Goal: Task Accomplishment & Management: Manage account settings

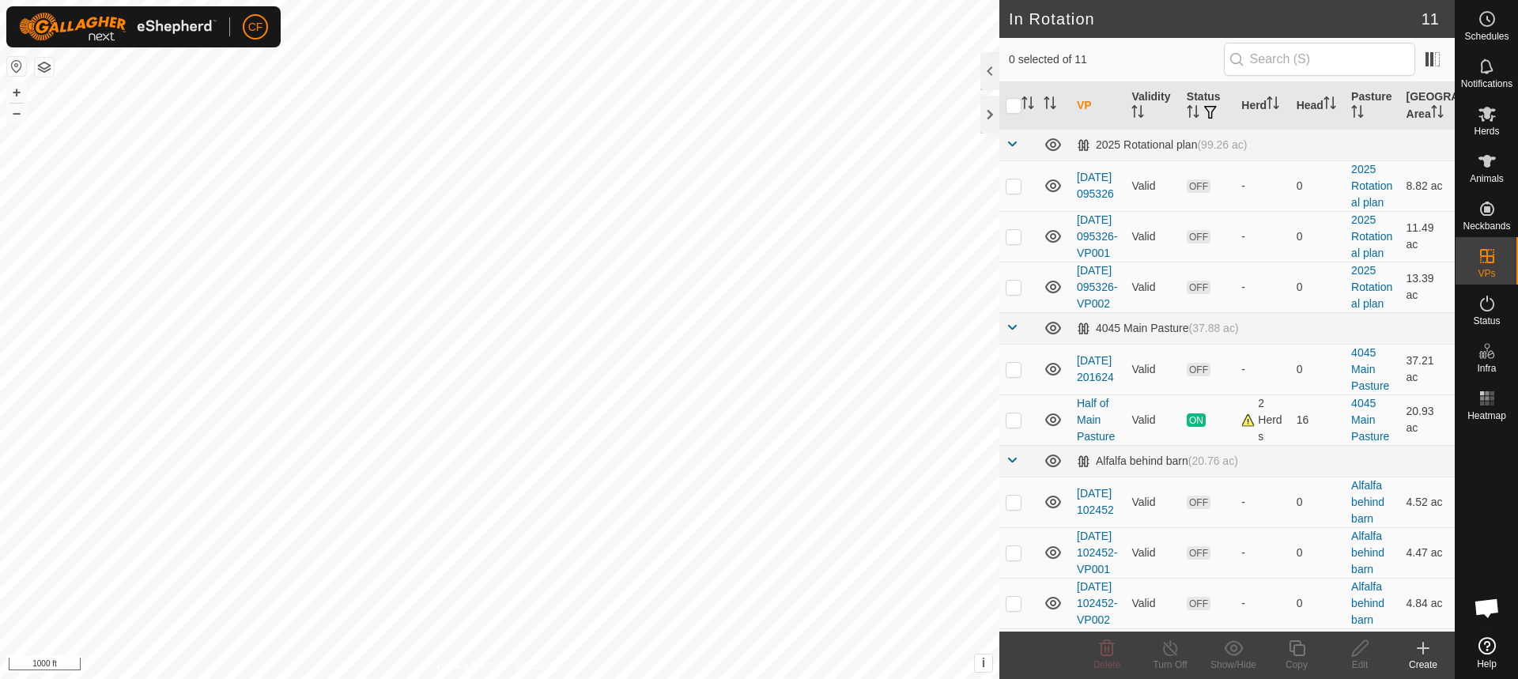
scroll to position [694, 0]
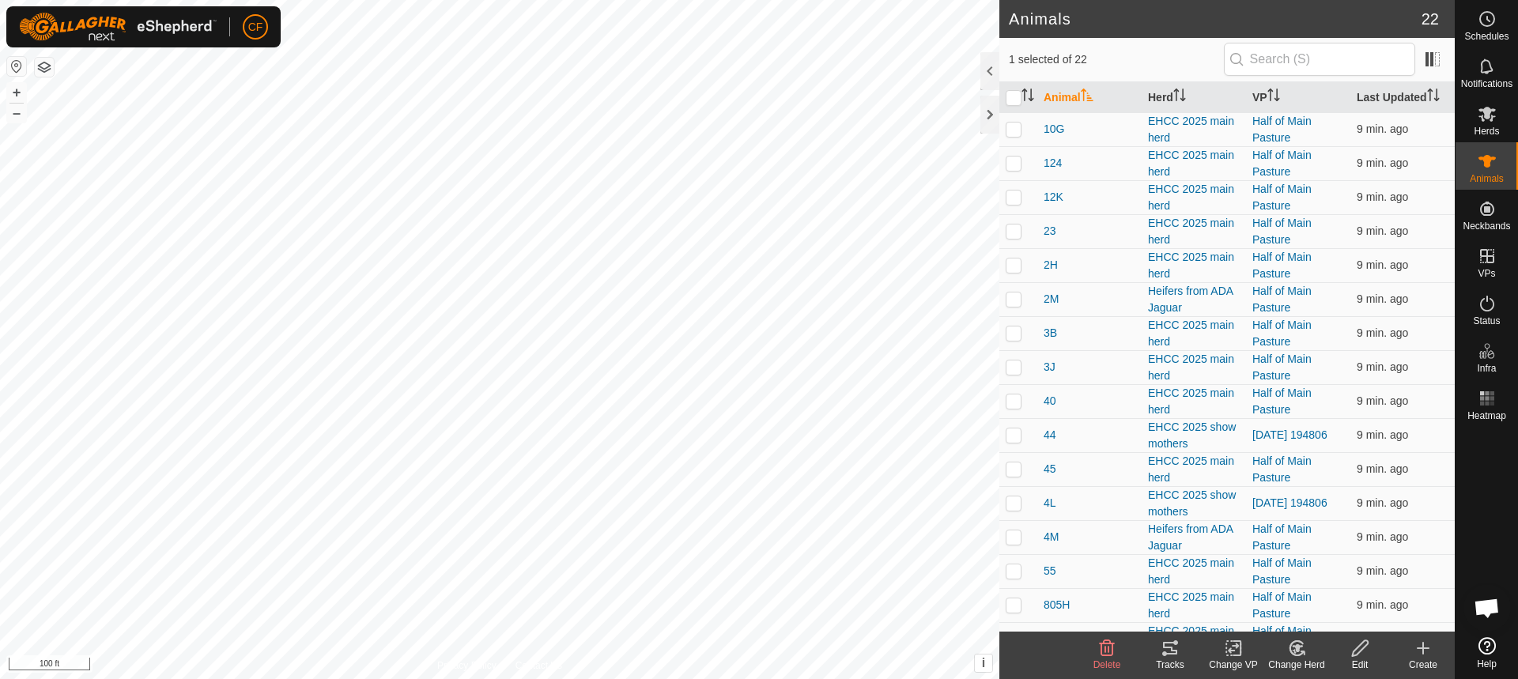
click at [1173, 650] on icon at bounding box center [1170, 648] width 14 height 13
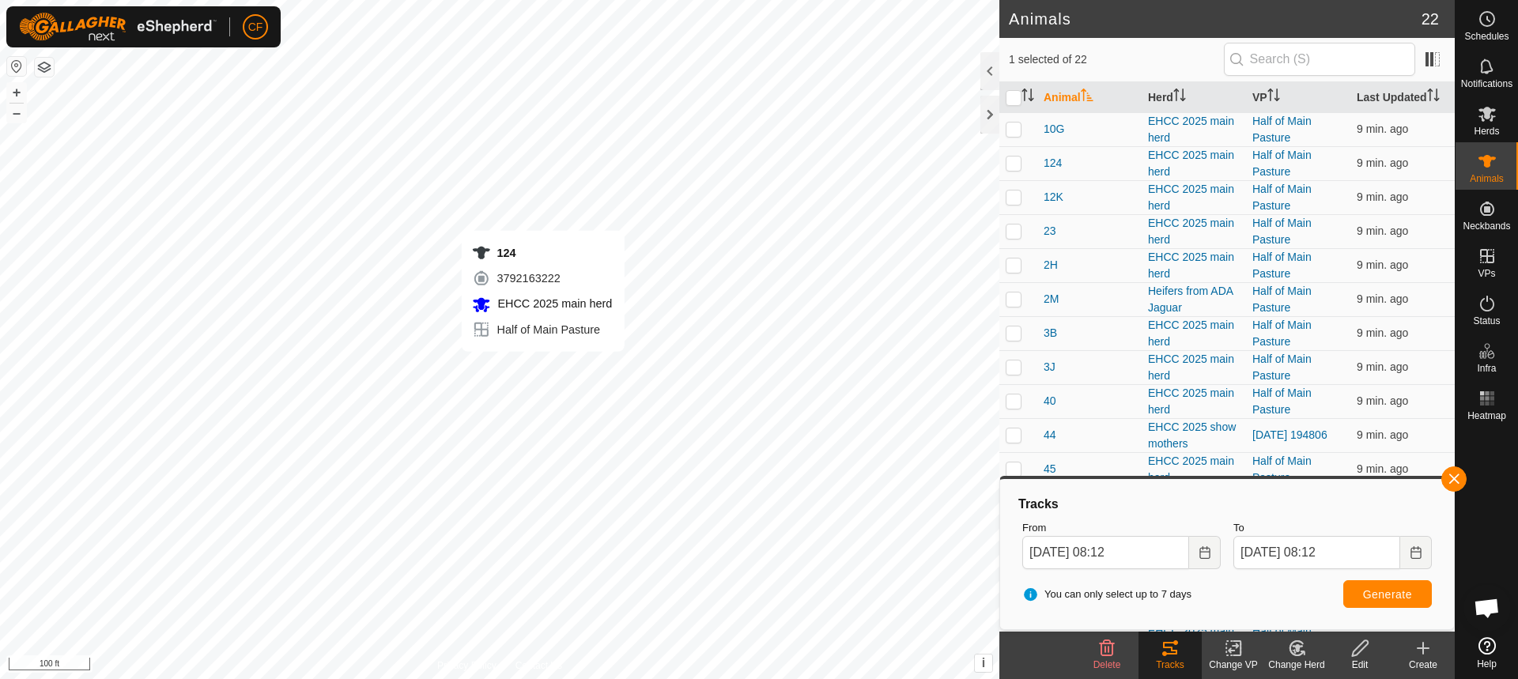
checkbox input "true"
checkbox input "false"
click at [1450, 479] on button "button" at bounding box center [1453, 478] width 25 height 25
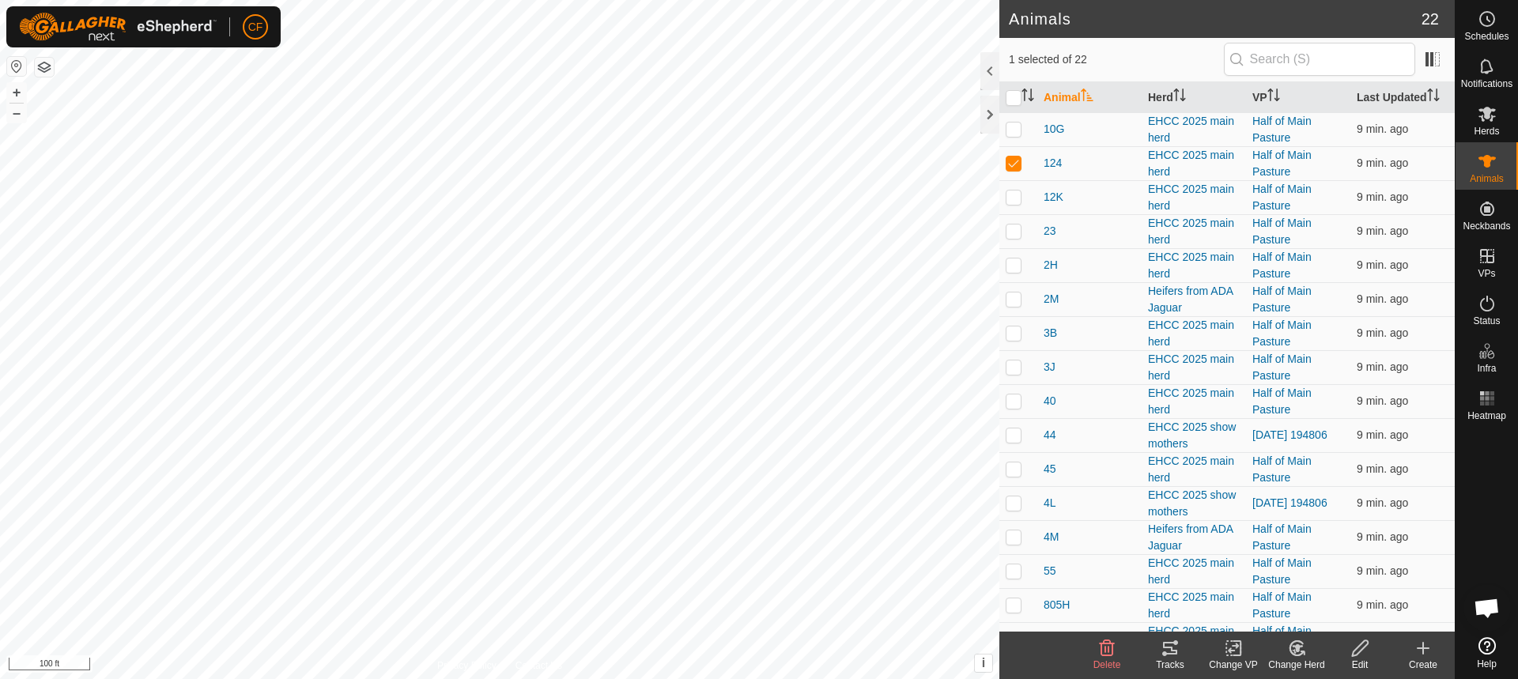
click at [1171, 656] on icon at bounding box center [1169, 648] width 19 height 19
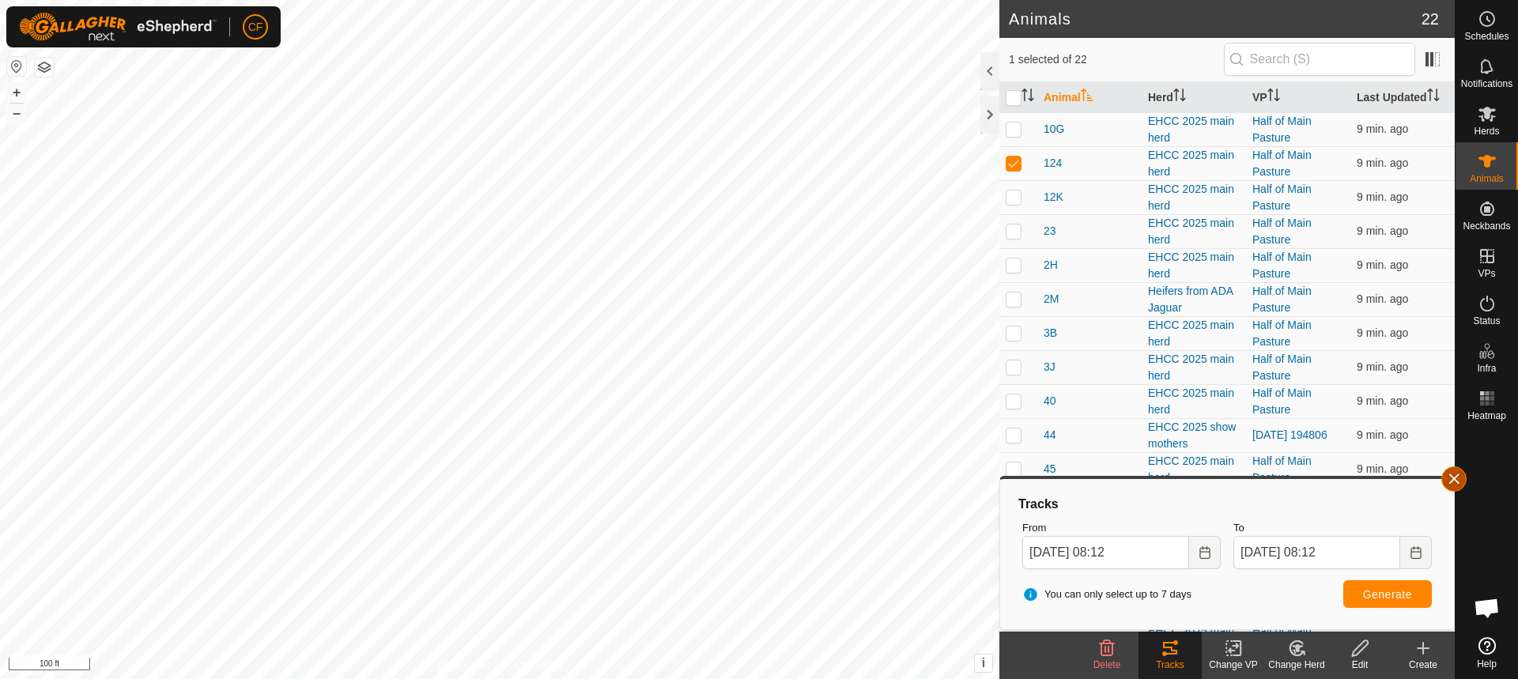
click at [1454, 479] on button "button" at bounding box center [1453, 478] width 25 height 25
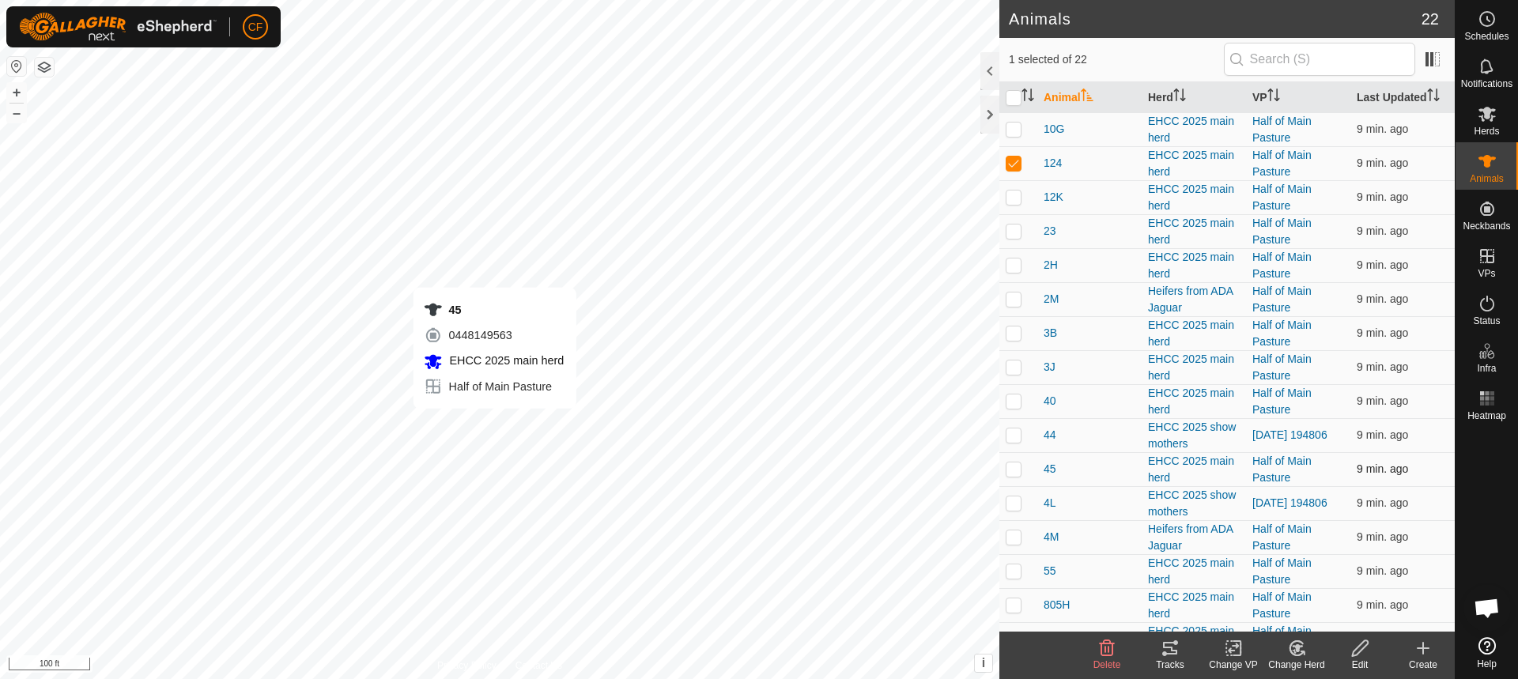
checkbox input "false"
click at [1175, 647] on icon at bounding box center [1169, 648] width 19 height 19
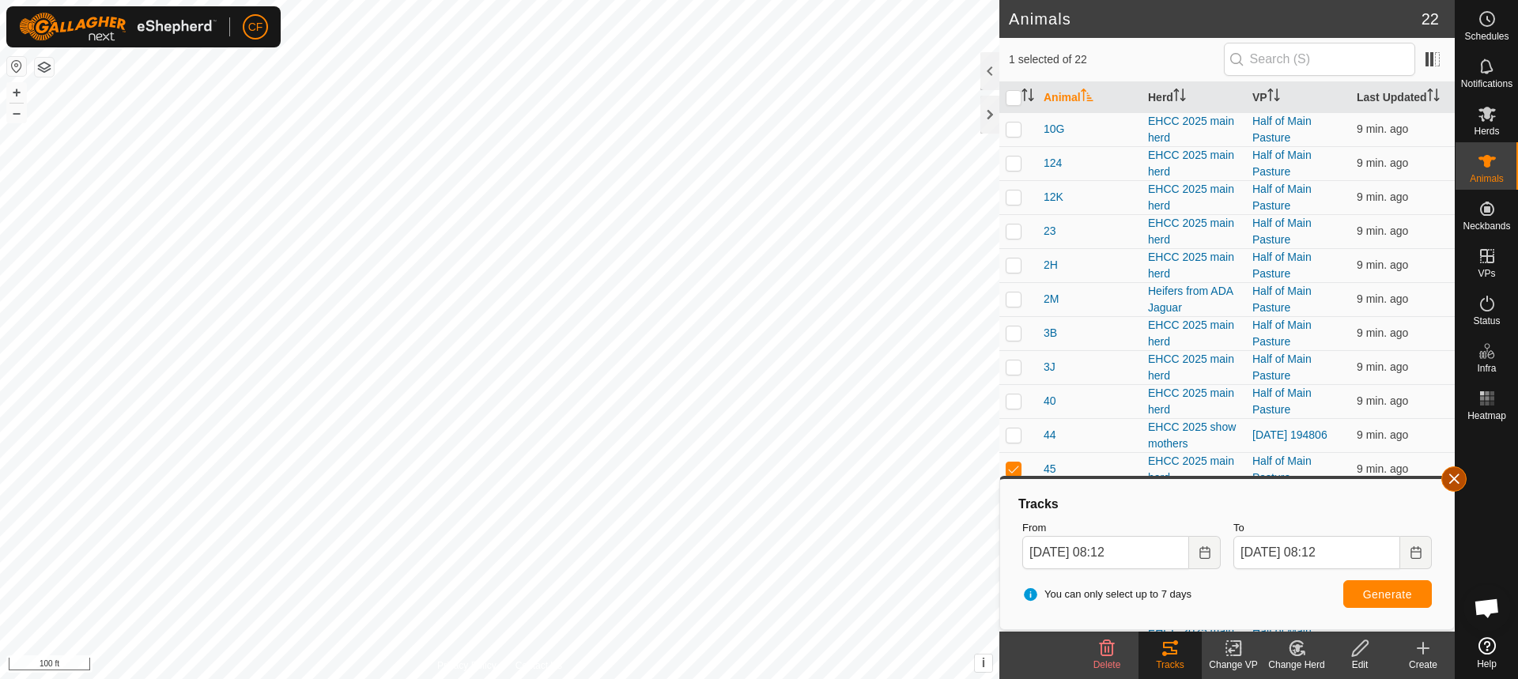
click at [1459, 477] on button "button" at bounding box center [1453, 478] width 25 height 25
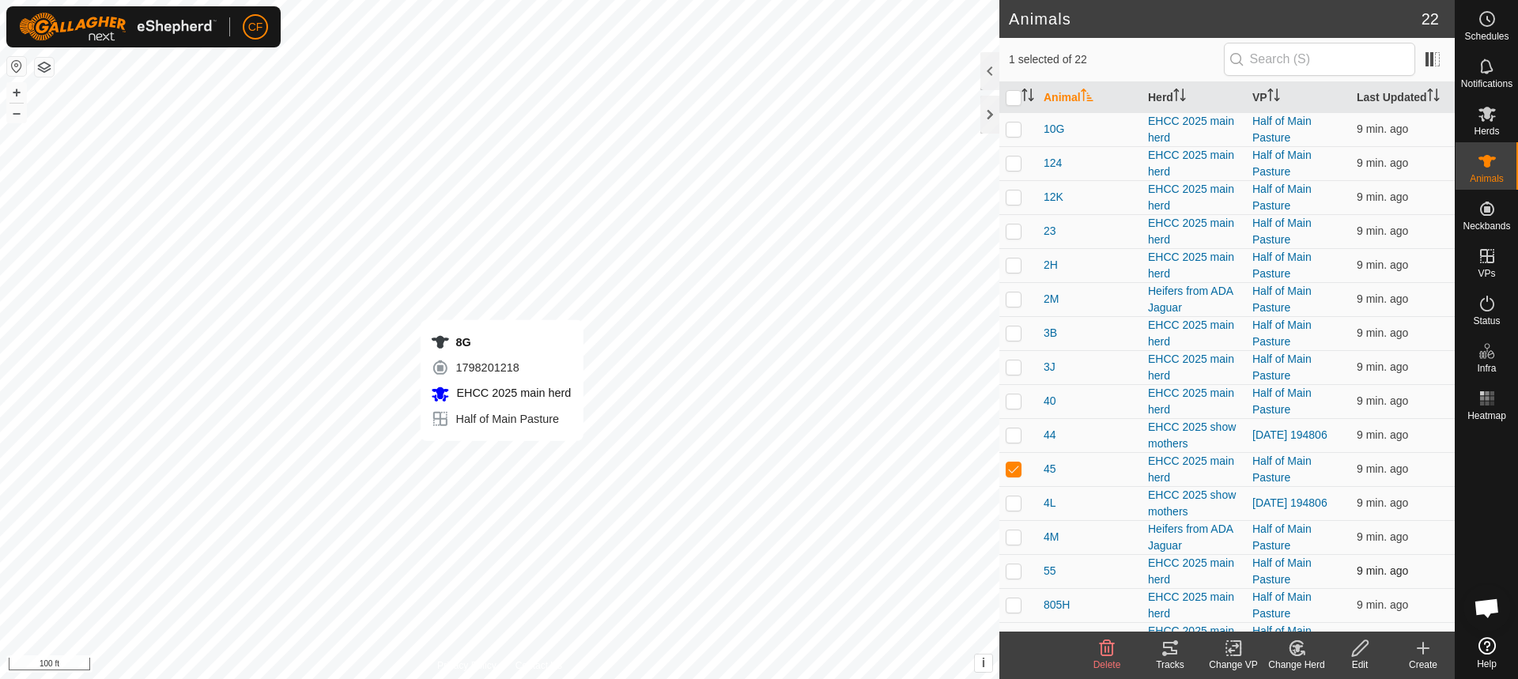
checkbox input "false"
checkbox input "true"
click at [1167, 639] on icon at bounding box center [1169, 648] width 19 height 19
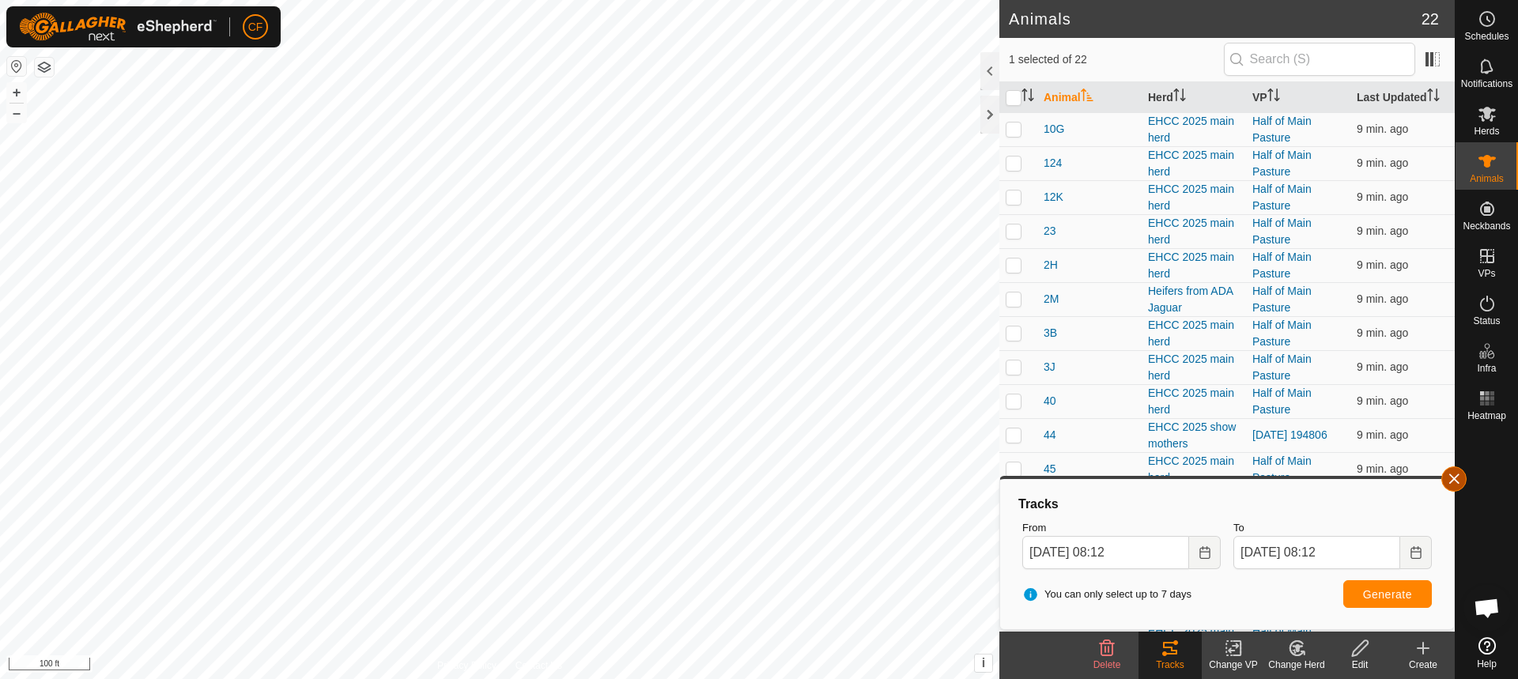
click at [1455, 478] on button "button" at bounding box center [1453, 478] width 25 height 25
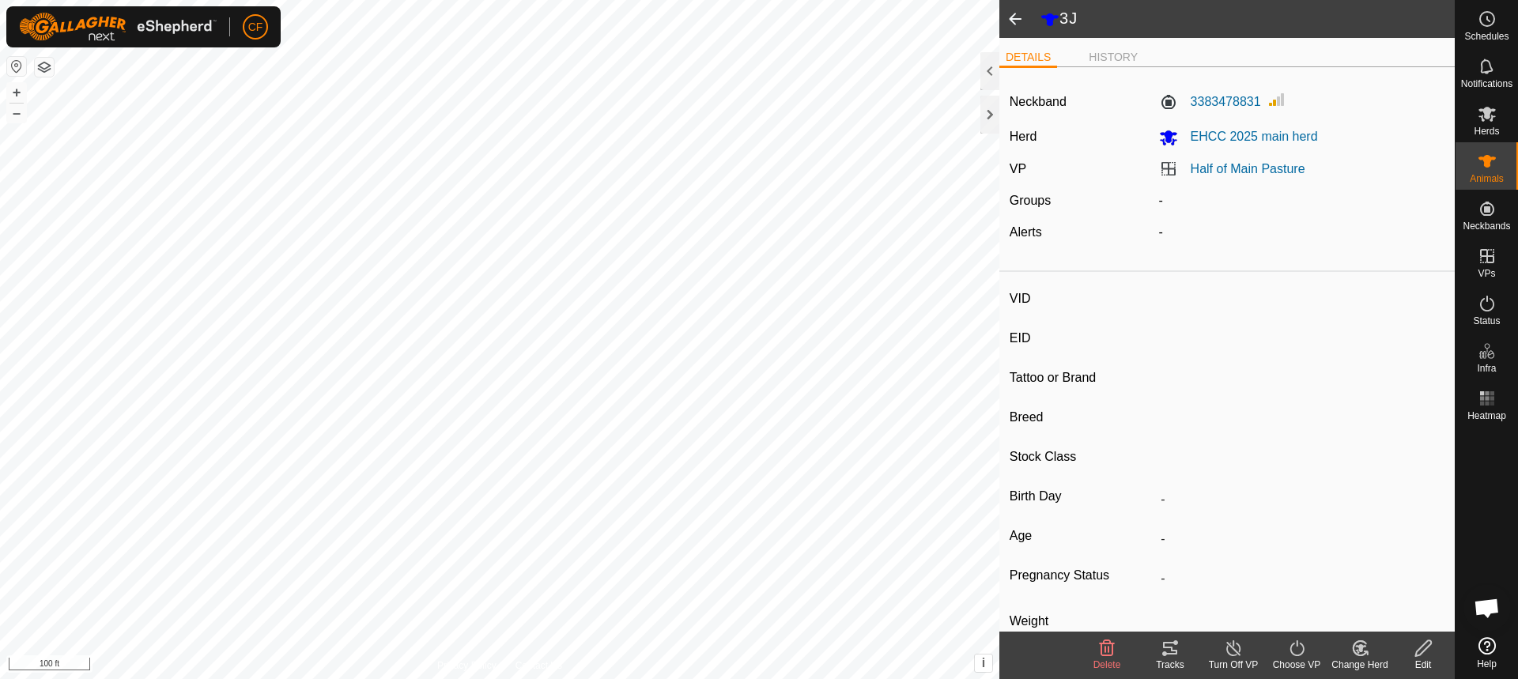
type input "3J"
type input "-"
type input "EHCC 3J"
type input "Angus"
type input "-"
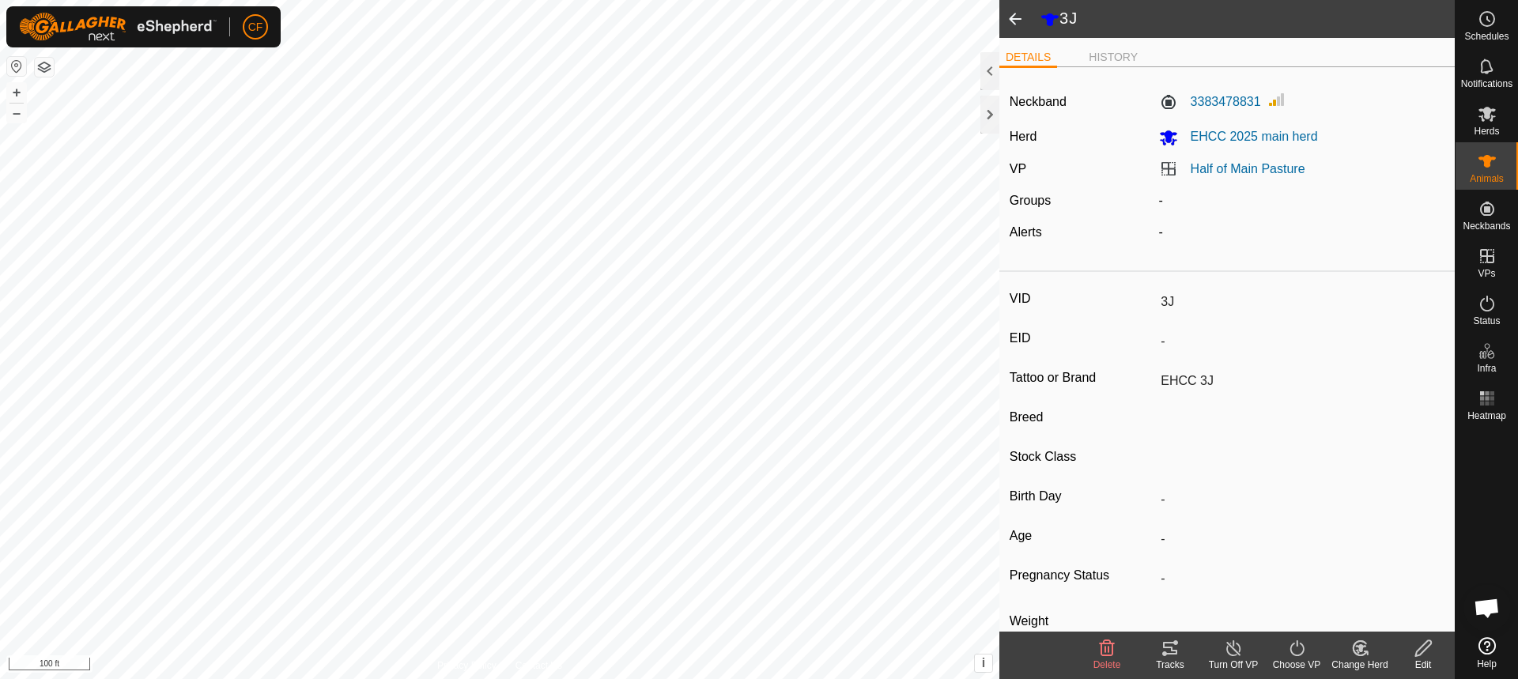
type input "01/2021"
type input "4 years 9 months"
type input "Pregnant"
type input "0 kg"
type input "-"
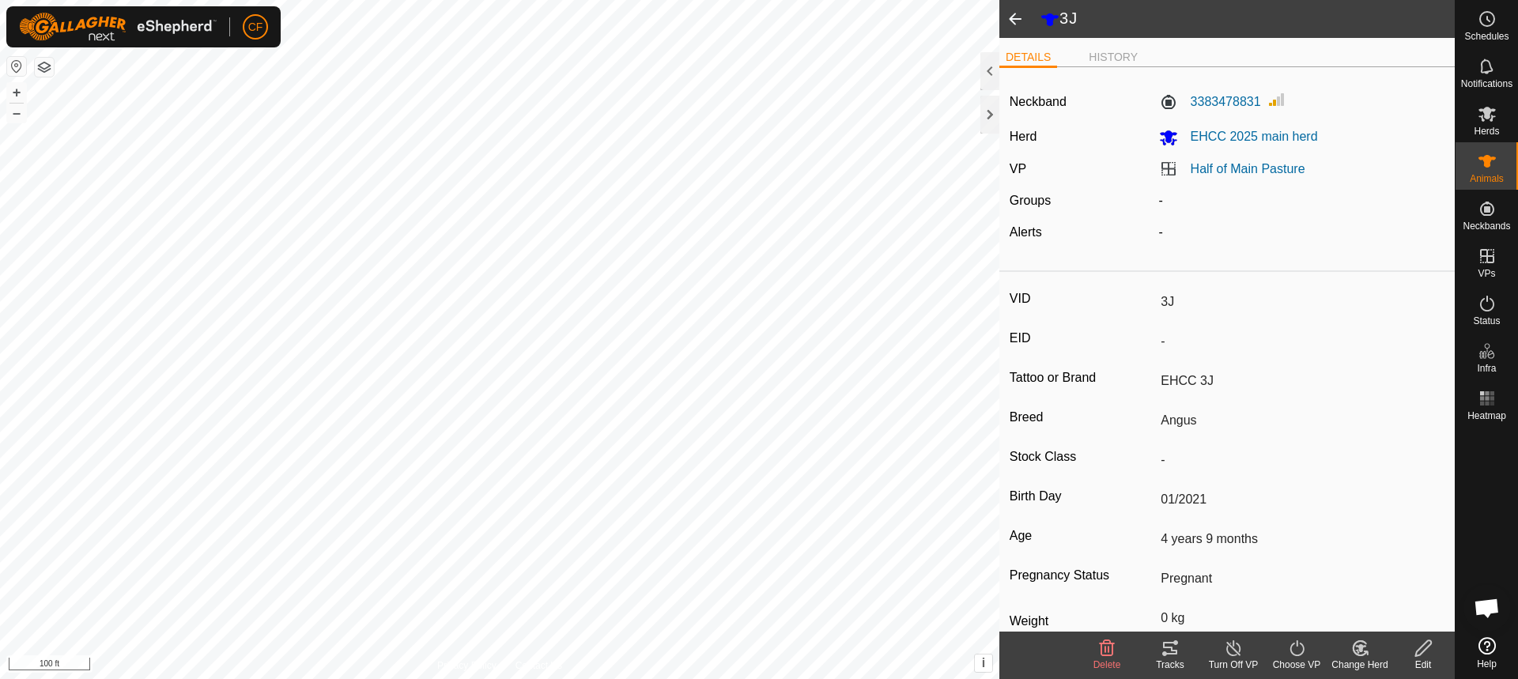
click at [1169, 647] on icon at bounding box center [1170, 648] width 14 height 13
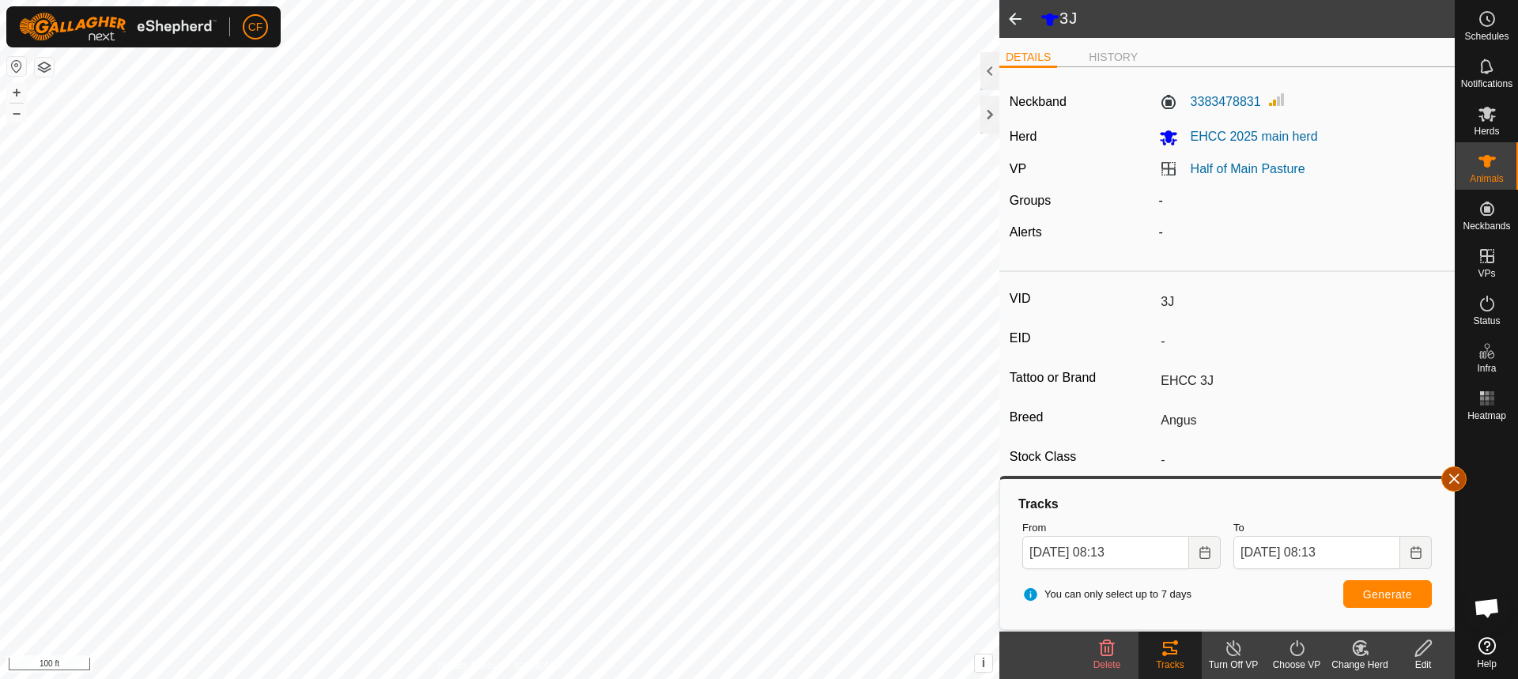
click at [1455, 481] on button "button" at bounding box center [1453, 478] width 25 height 25
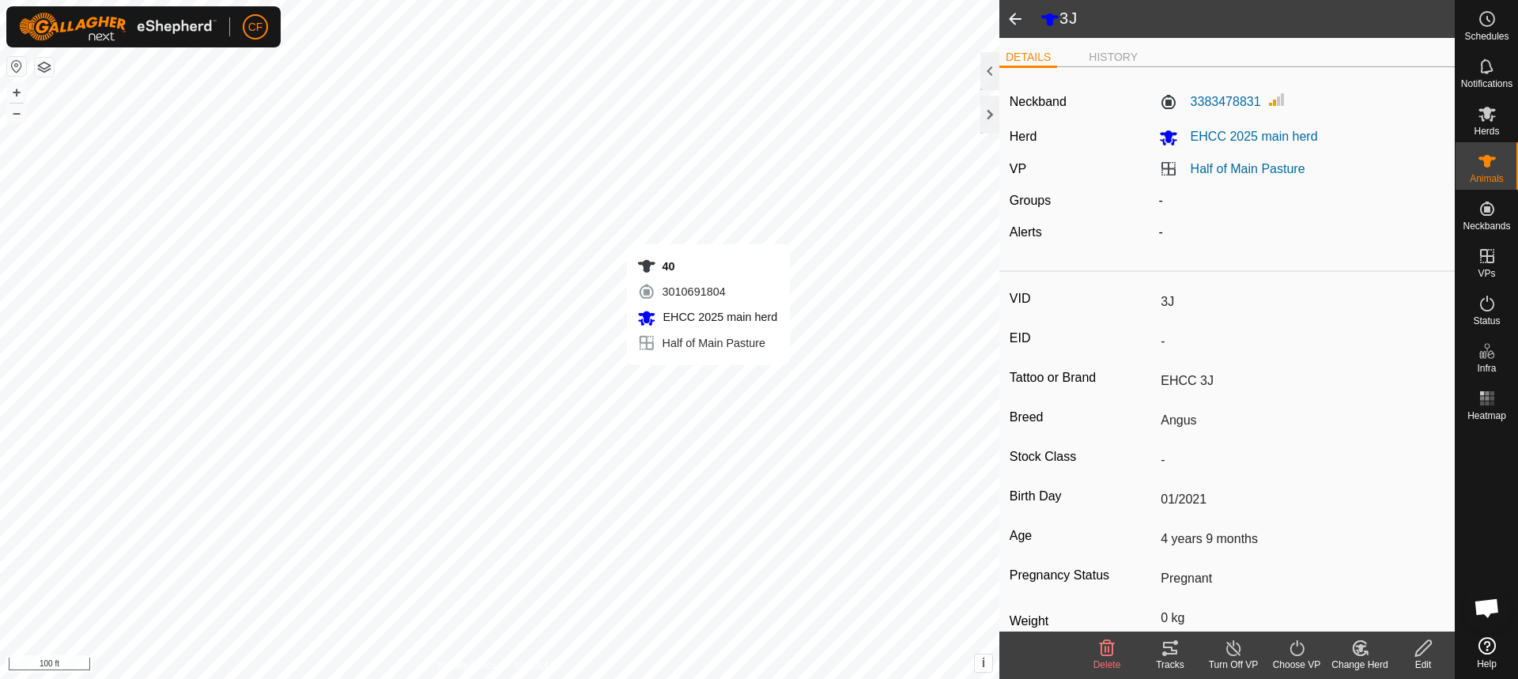
type input "-"
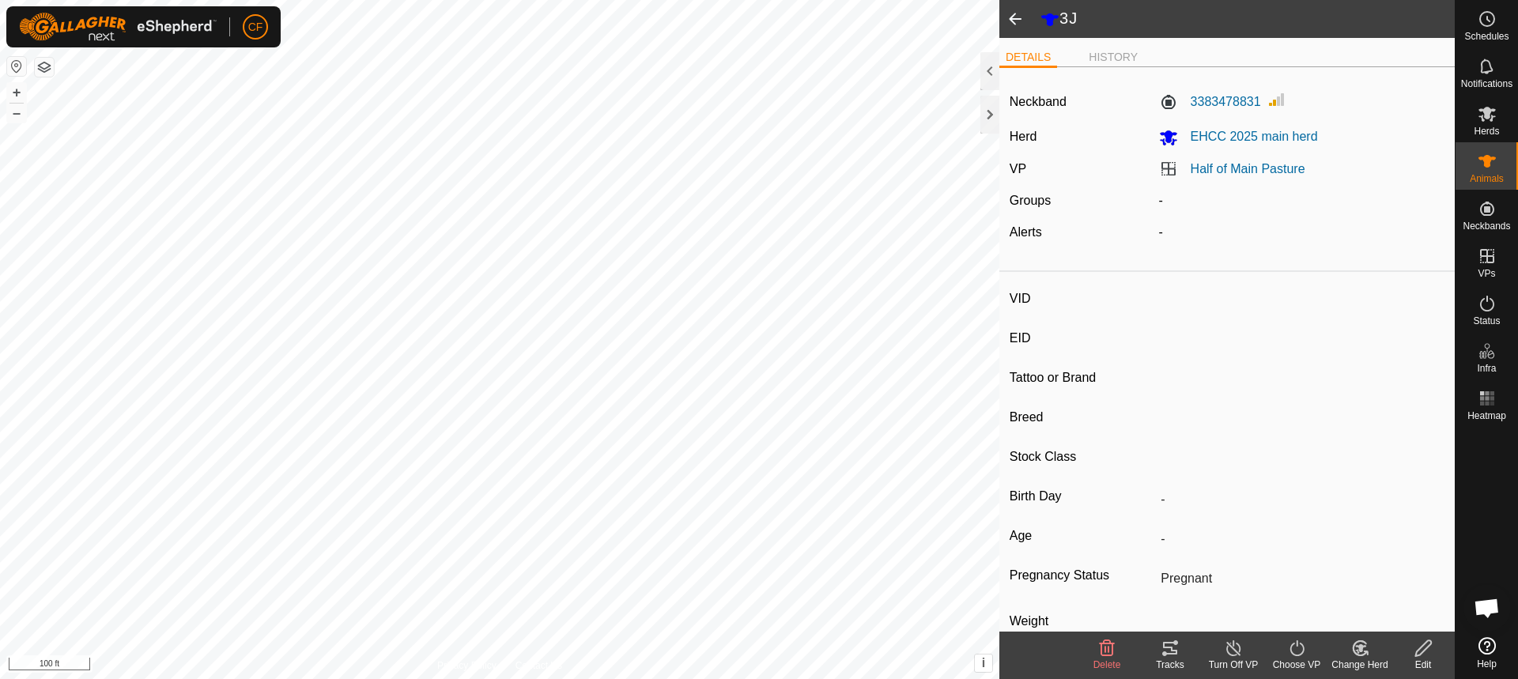
type input "40"
type input "-"
type input "Angus"
type input "-"
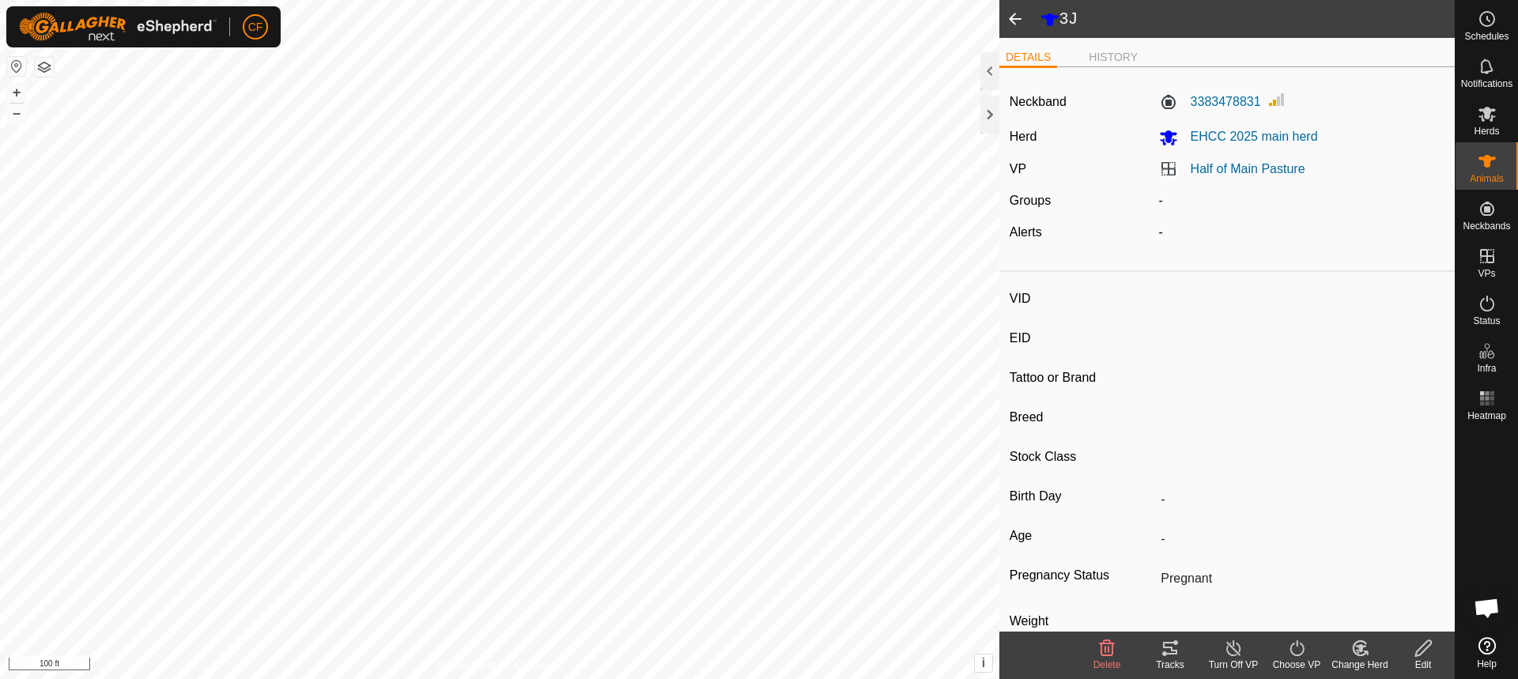
type input "11/2023"
type input "1 year 10 months"
type input "0 kg"
type input "-"
click at [1176, 639] on icon at bounding box center [1169, 648] width 19 height 19
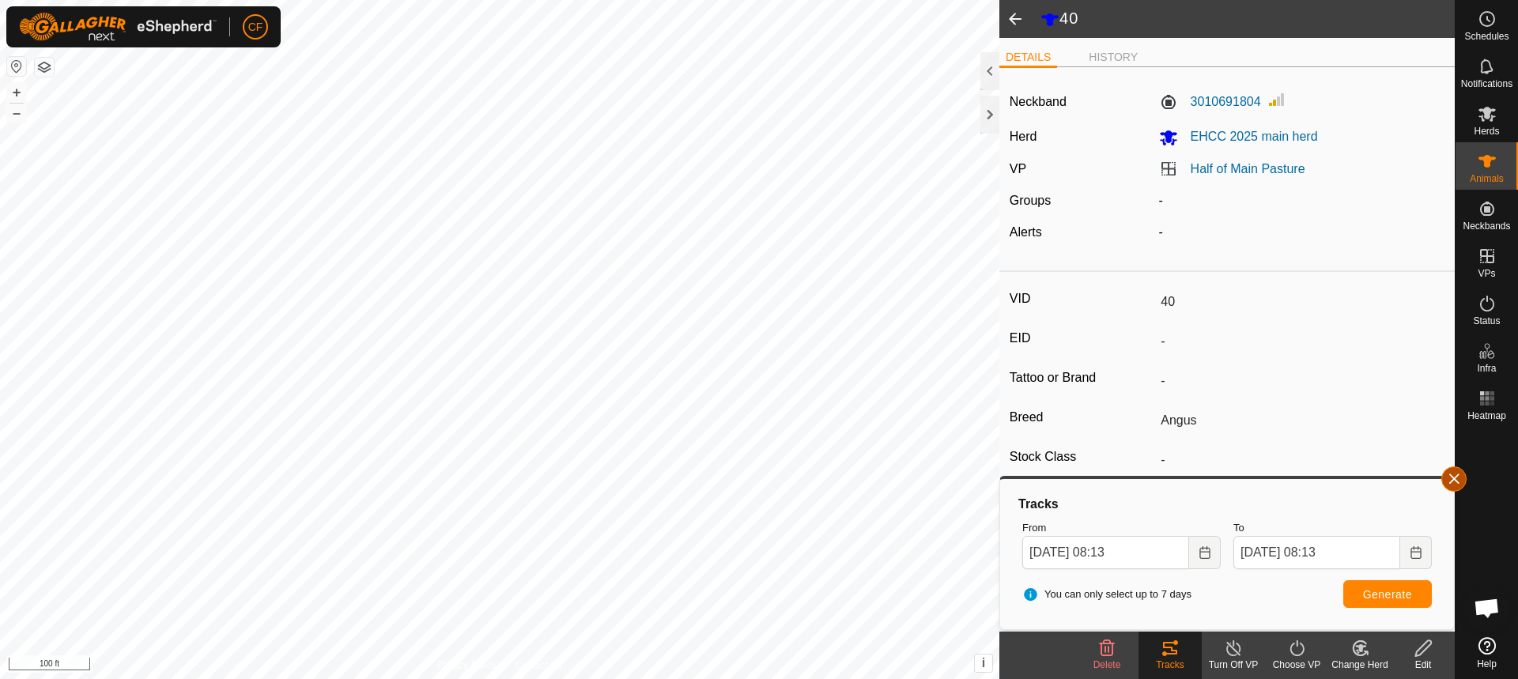
click at [1447, 479] on button "button" at bounding box center [1453, 478] width 25 height 25
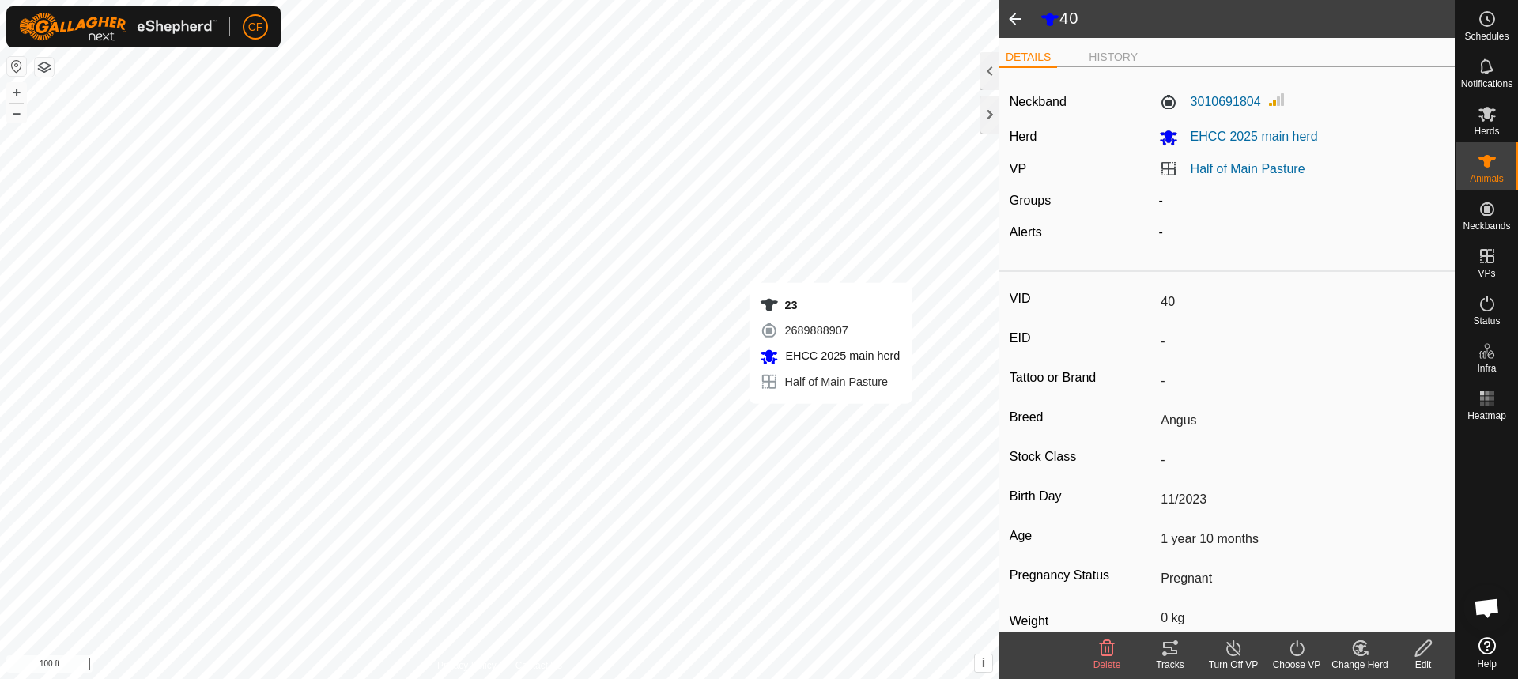
type input "-"
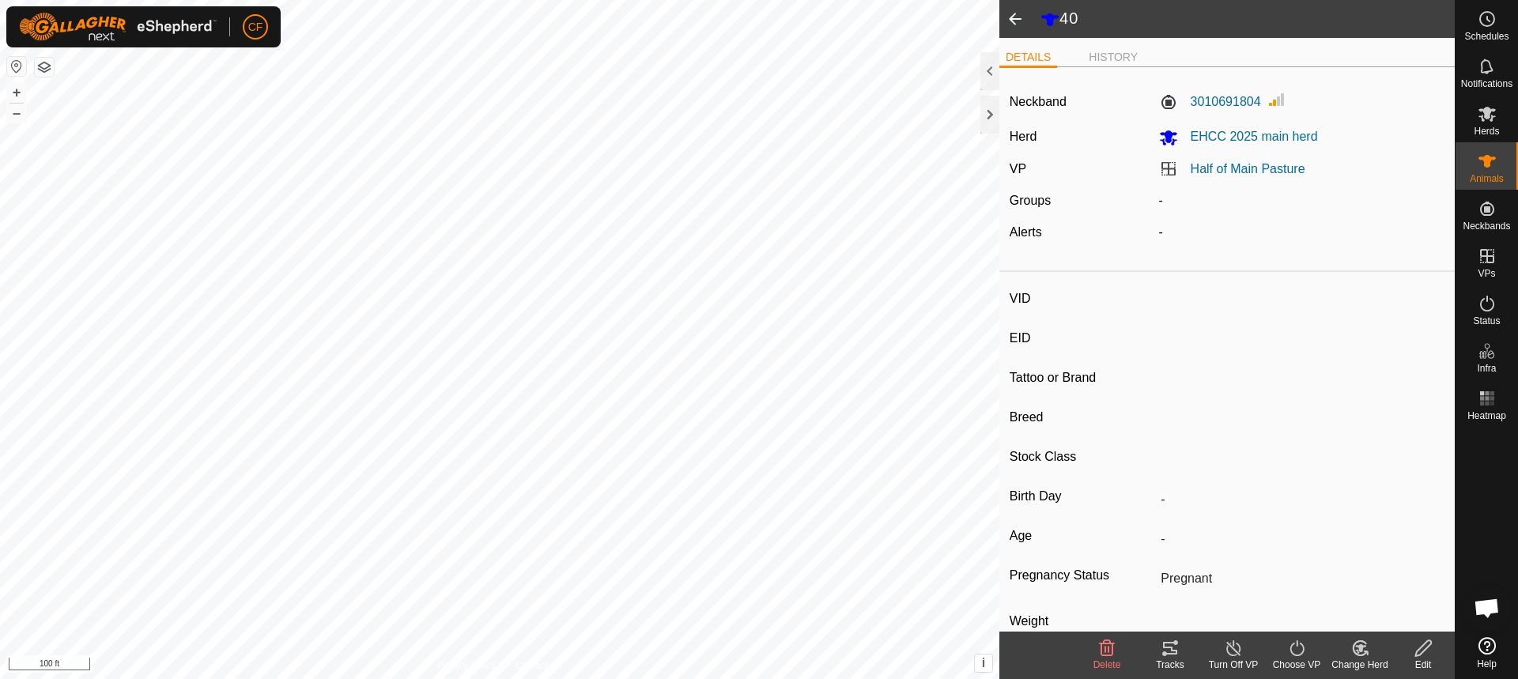
type input "23"
type input "-"
type input "WFCC 14H"
type input "Angus"
type input "-"
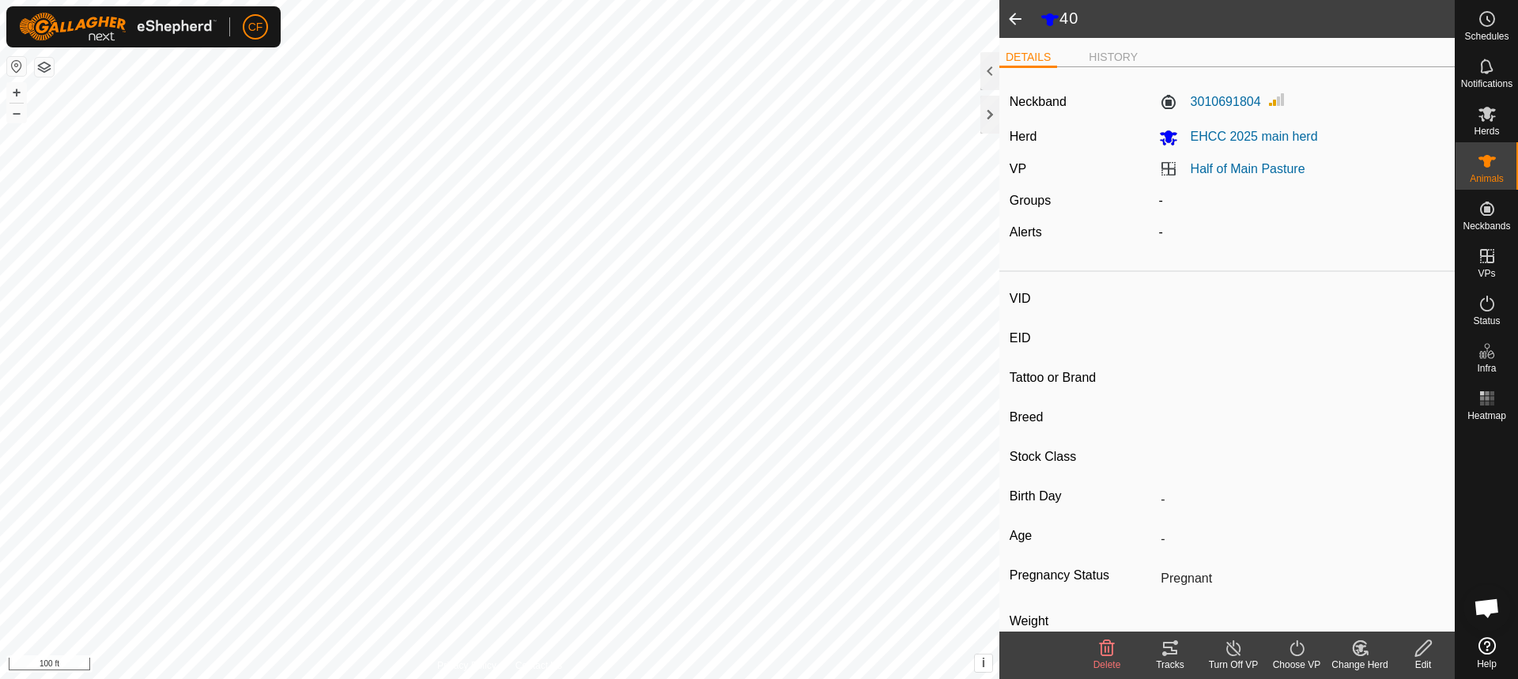
type input "05/2020"
type input "5 years 5 months"
type input "0 kg"
type input "-"
click at [1169, 642] on icon at bounding box center [1170, 648] width 14 height 13
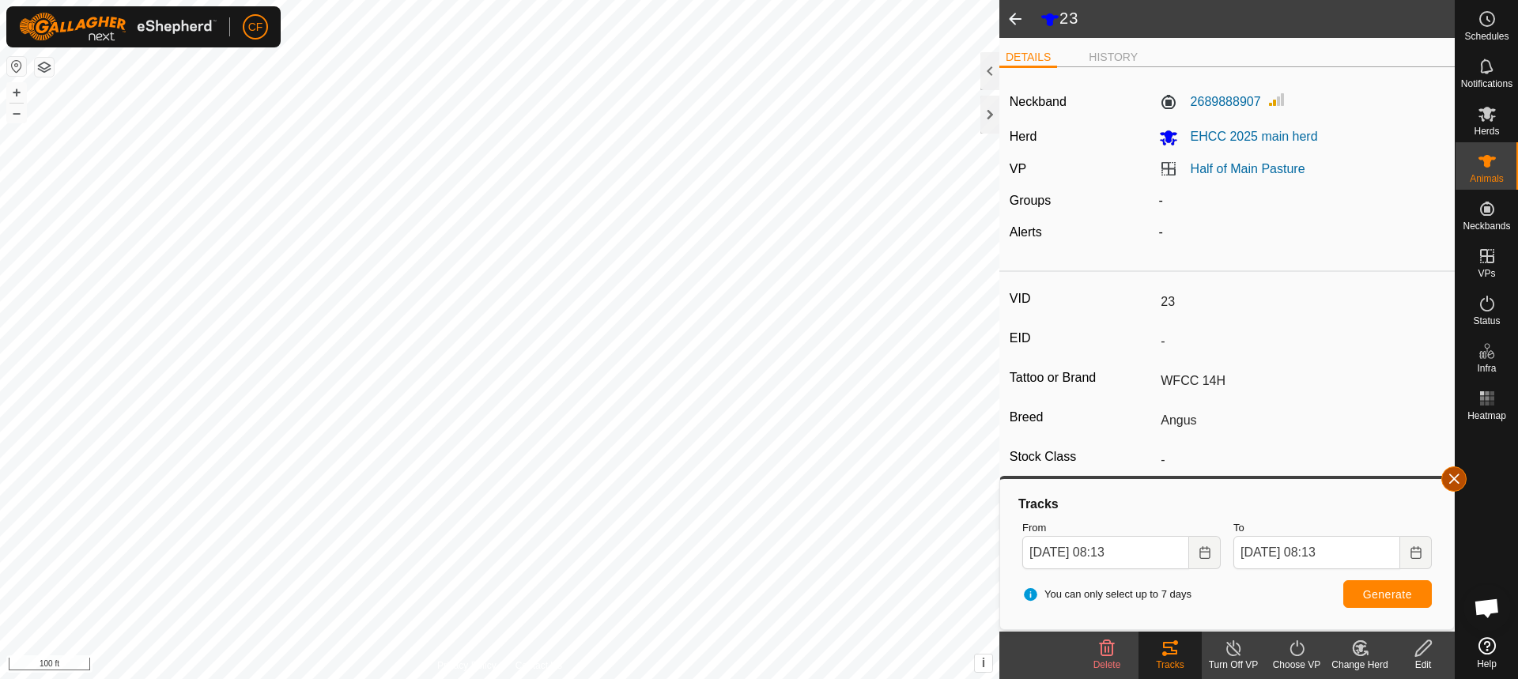
click at [1461, 481] on button "button" at bounding box center [1453, 478] width 25 height 25
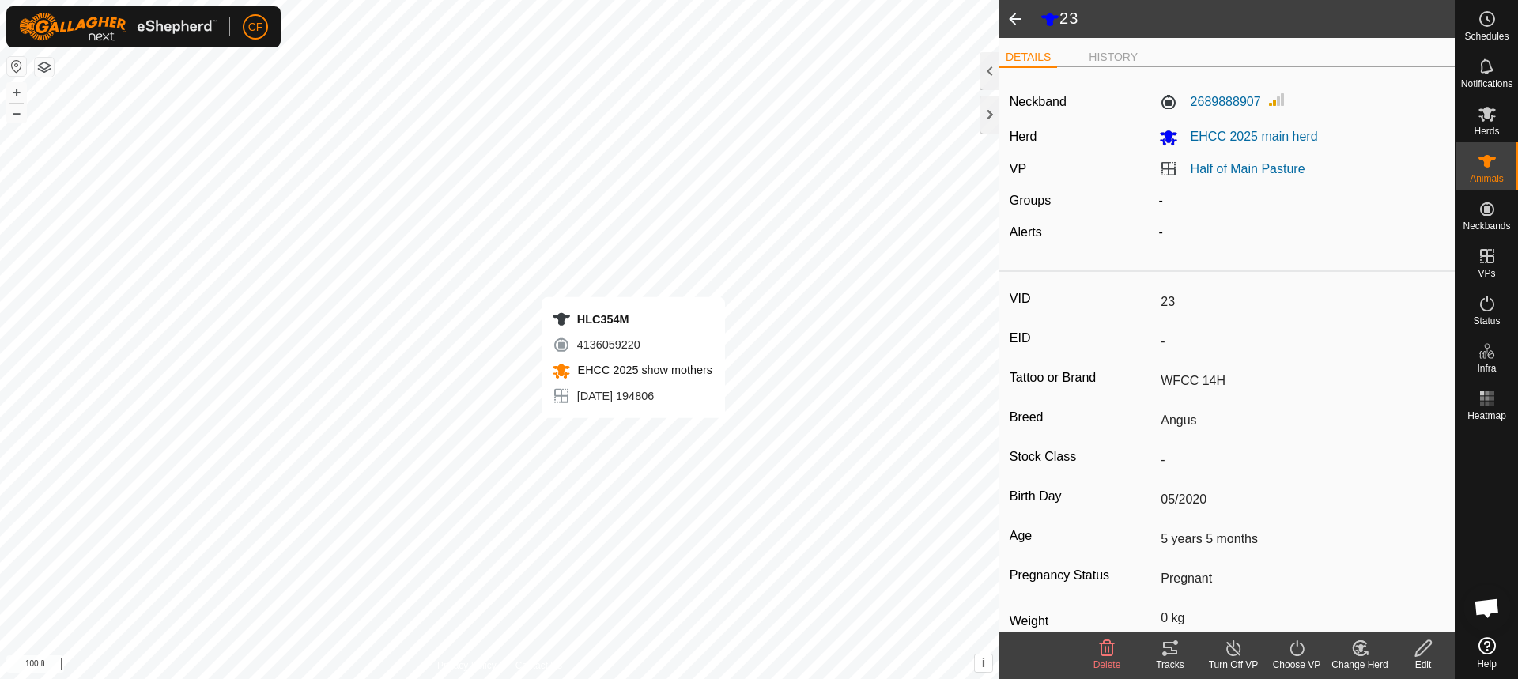
type input "-"
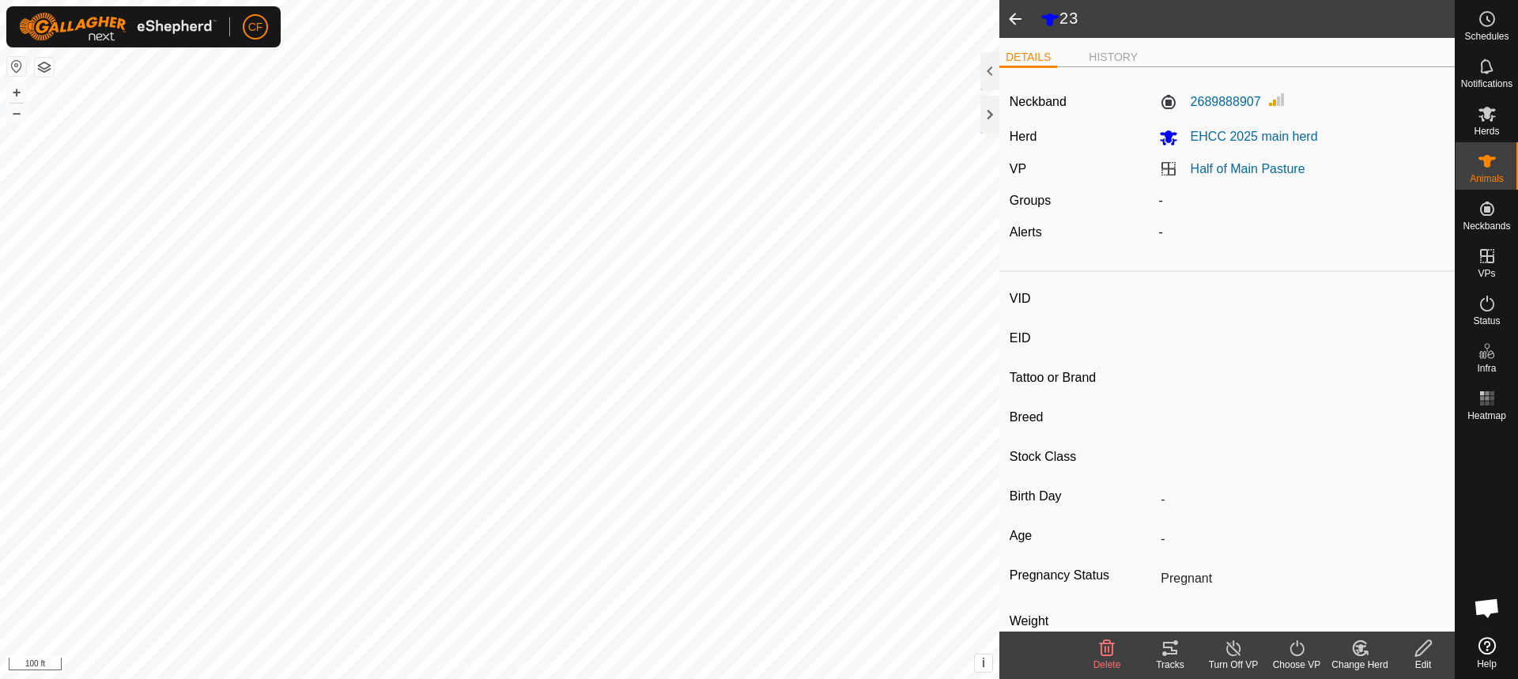
type input "HLC354M"
type input "-"
type input "CHD 354M"
type input "Angus"
type input "-"
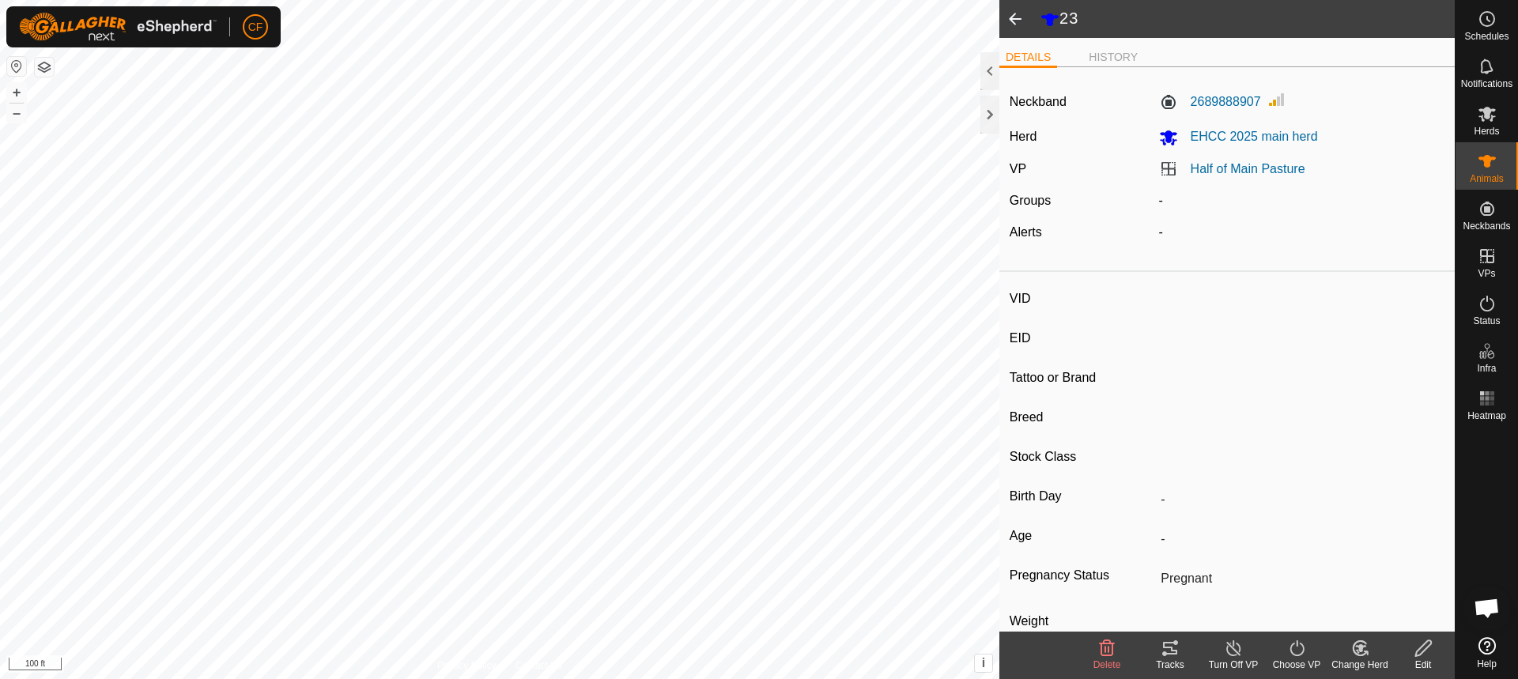
type input "01/2024"
type input "1 year 8 months"
type input "0 kg"
type input "-"
click at [1172, 647] on icon at bounding box center [1170, 648] width 14 height 13
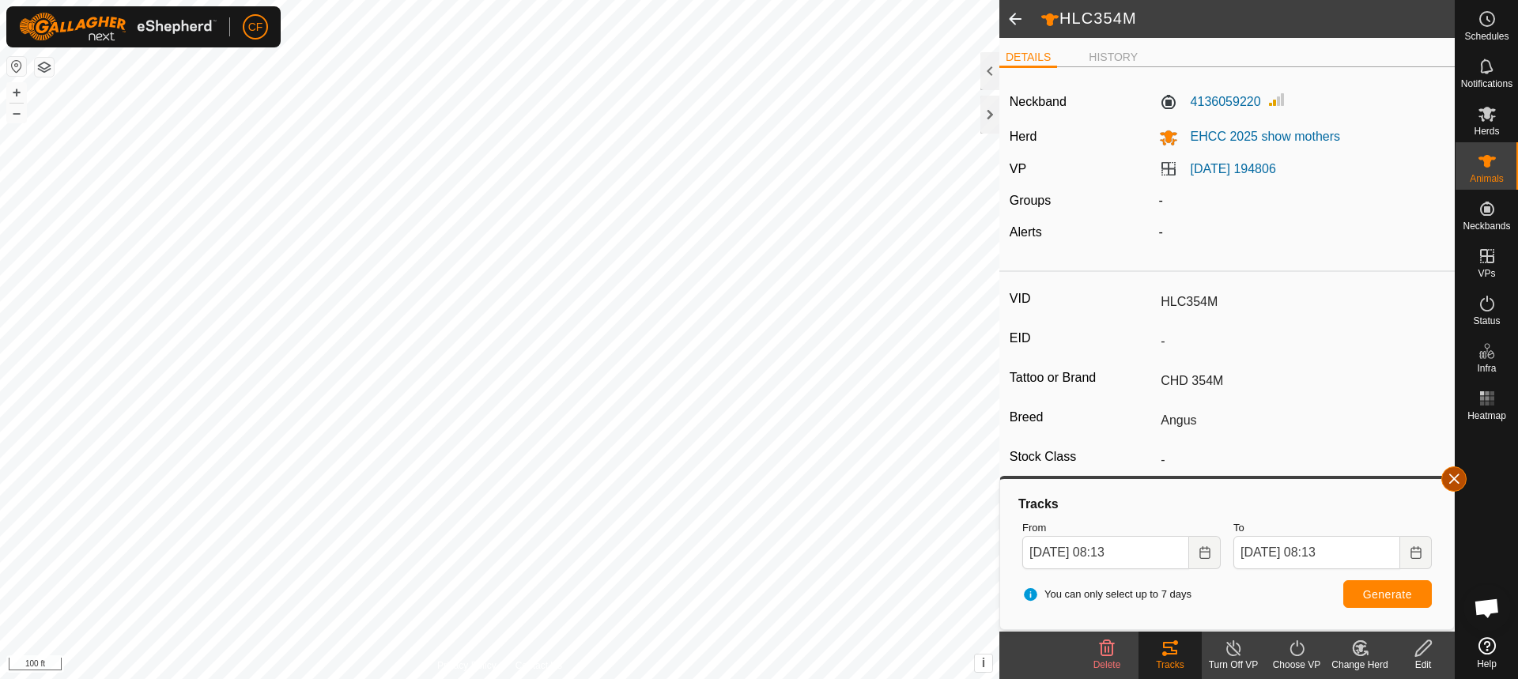
click at [1449, 479] on button "button" at bounding box center [1453, 478] width 25 height 25
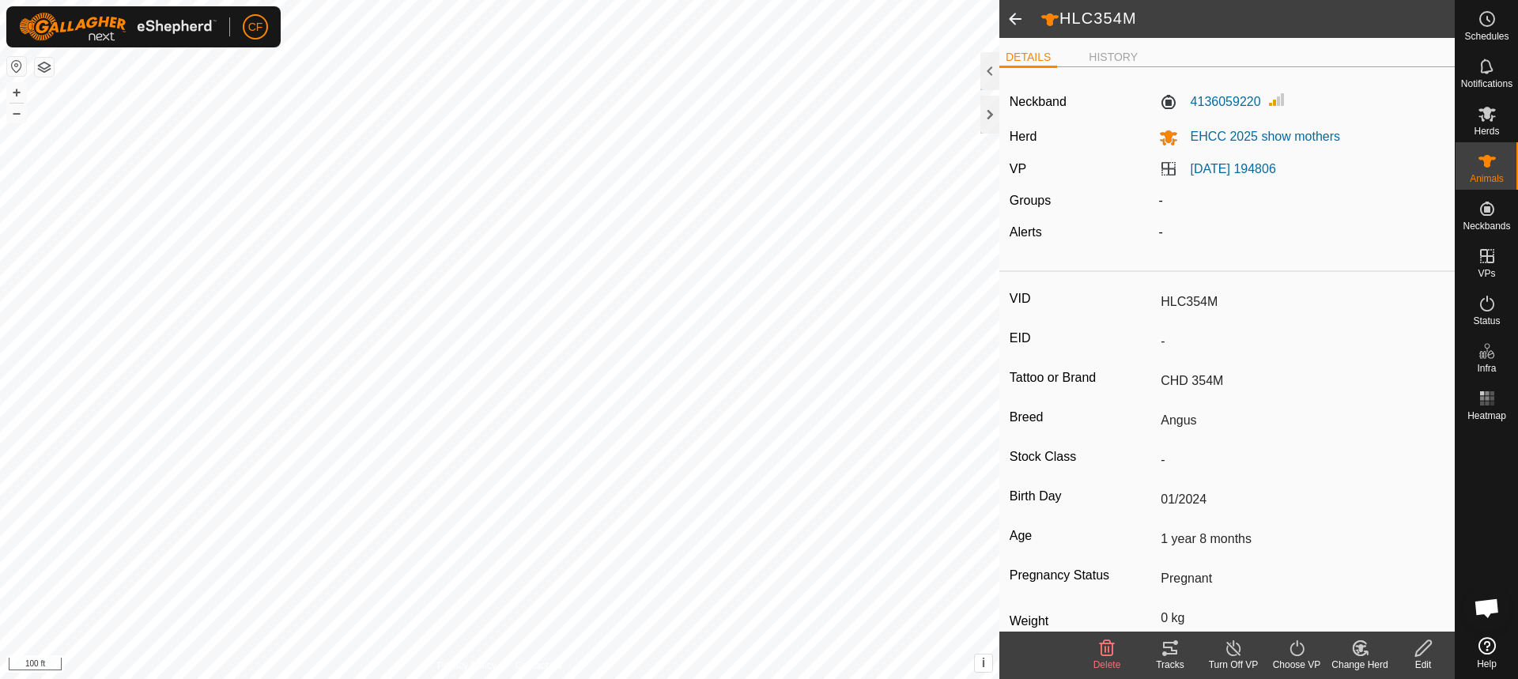
type input "-"
type input "RAS1L"
type input "-"
type input "RAS 1L"
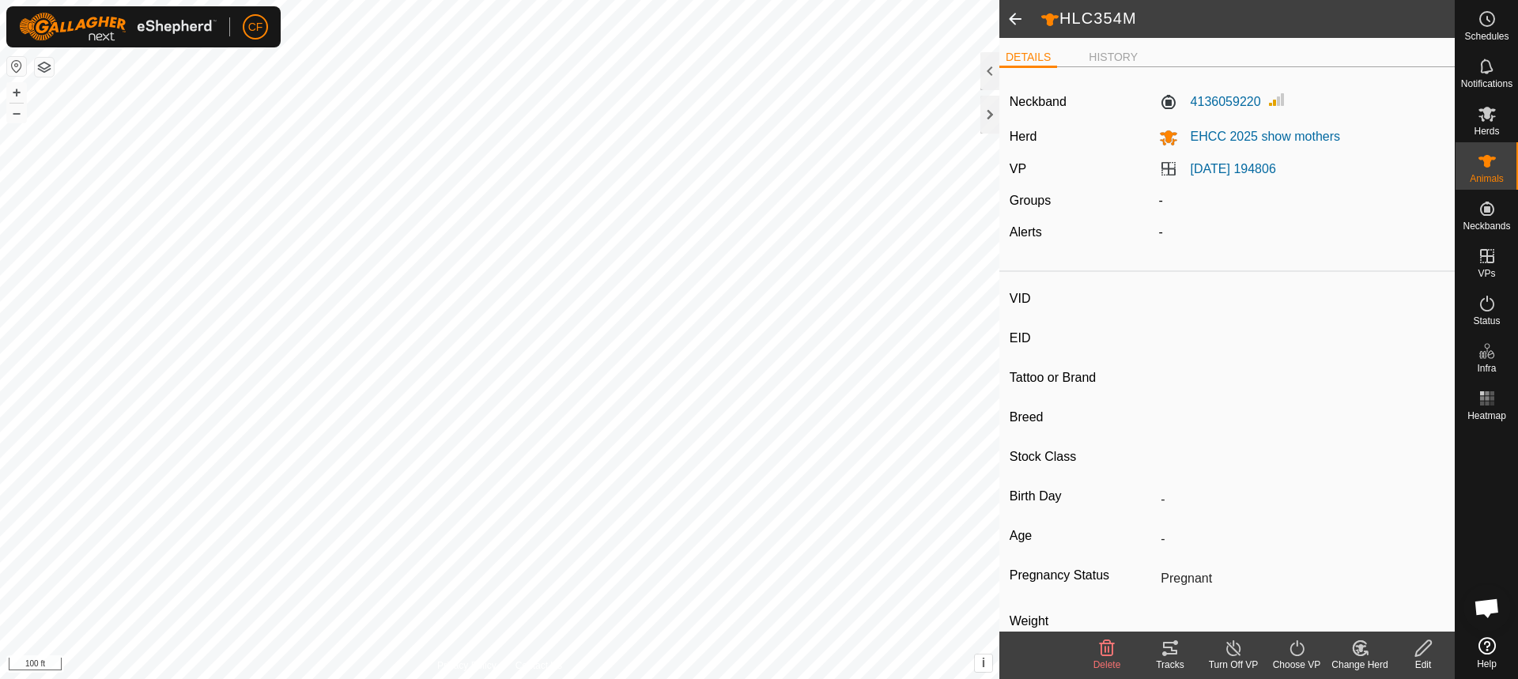
type input "Angus"
type input "-"
type input "01/2023"
type input "2 years 8 months"
type input "0 kg"
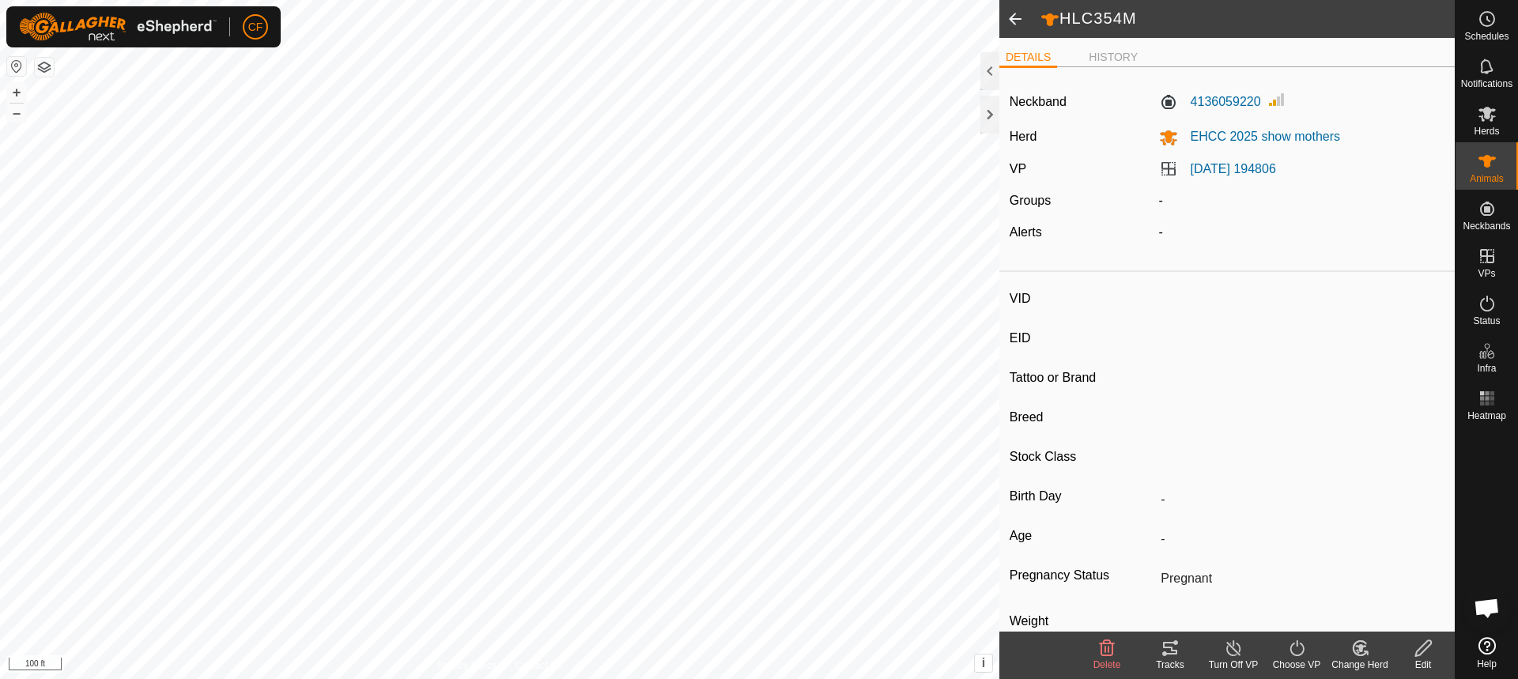
type input "-"
click at [1161, 656] on icon at bounding box center [1169, 648] width 19 height 19
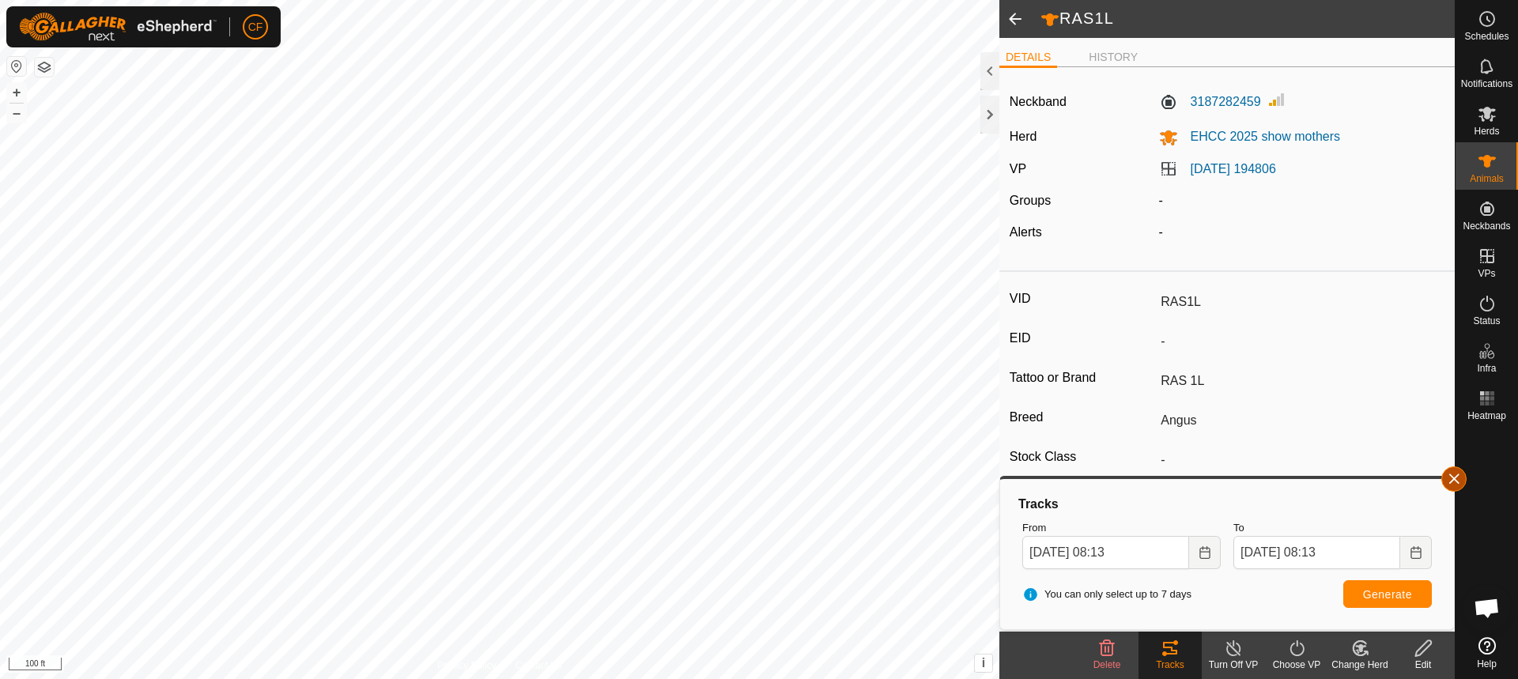
click at [1453, 476] on button "button" at bounding box center [1453, 478] width 25 height 25
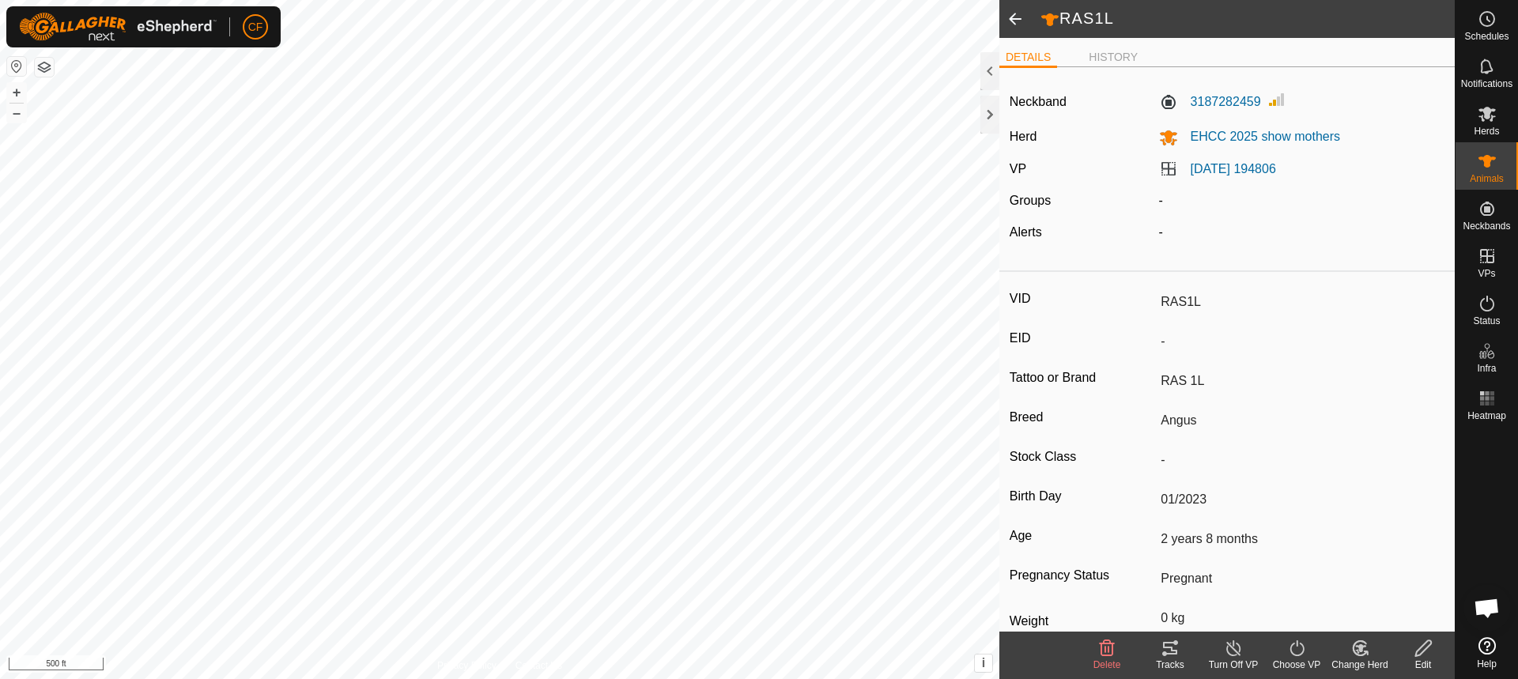
type input "-"
type input "10G"
type input "-"
type input "CLC 10G"
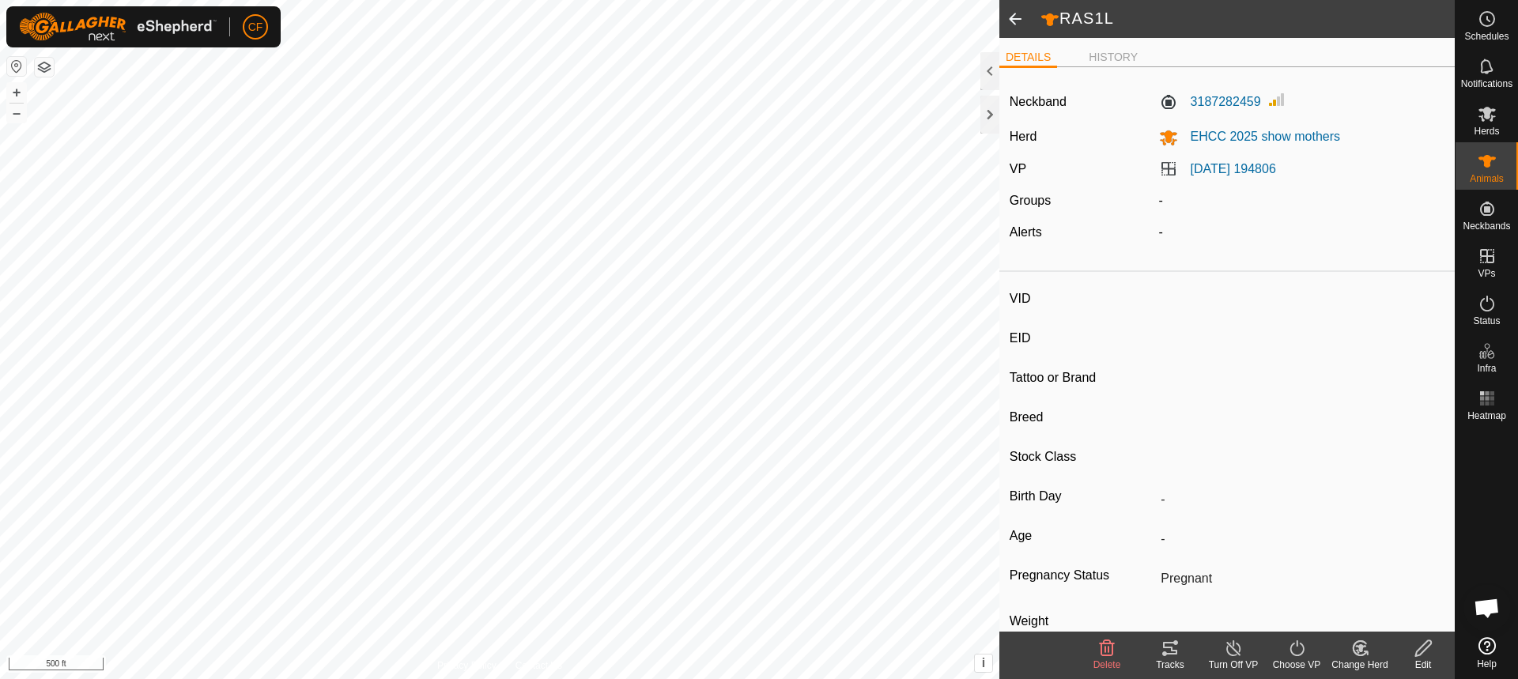
type input "Angus"
type input "-"
type input "05/2019"
type input "6 years 5 months"
type input "0 kg"
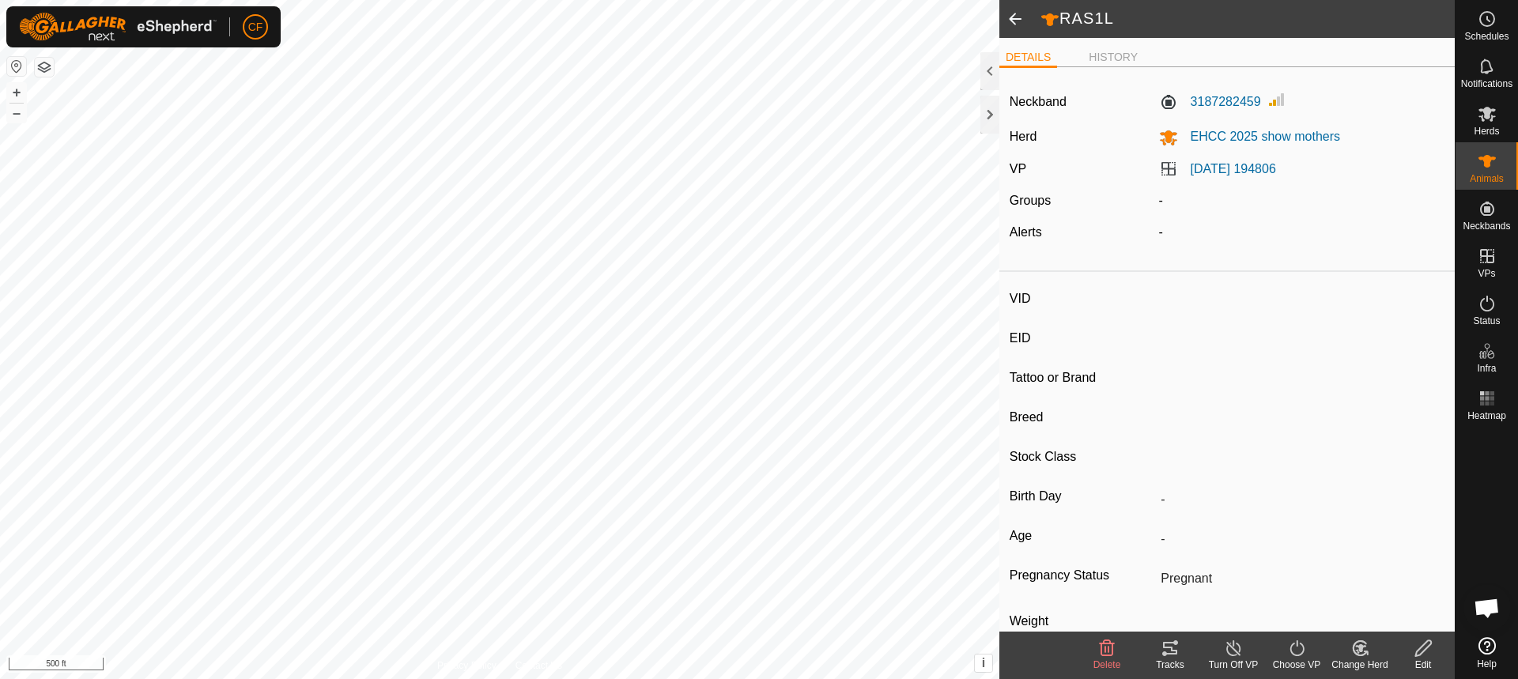
type input "-"
click at [1167, 653] on icon at bounding box center [1170, 648] width 14 height 13
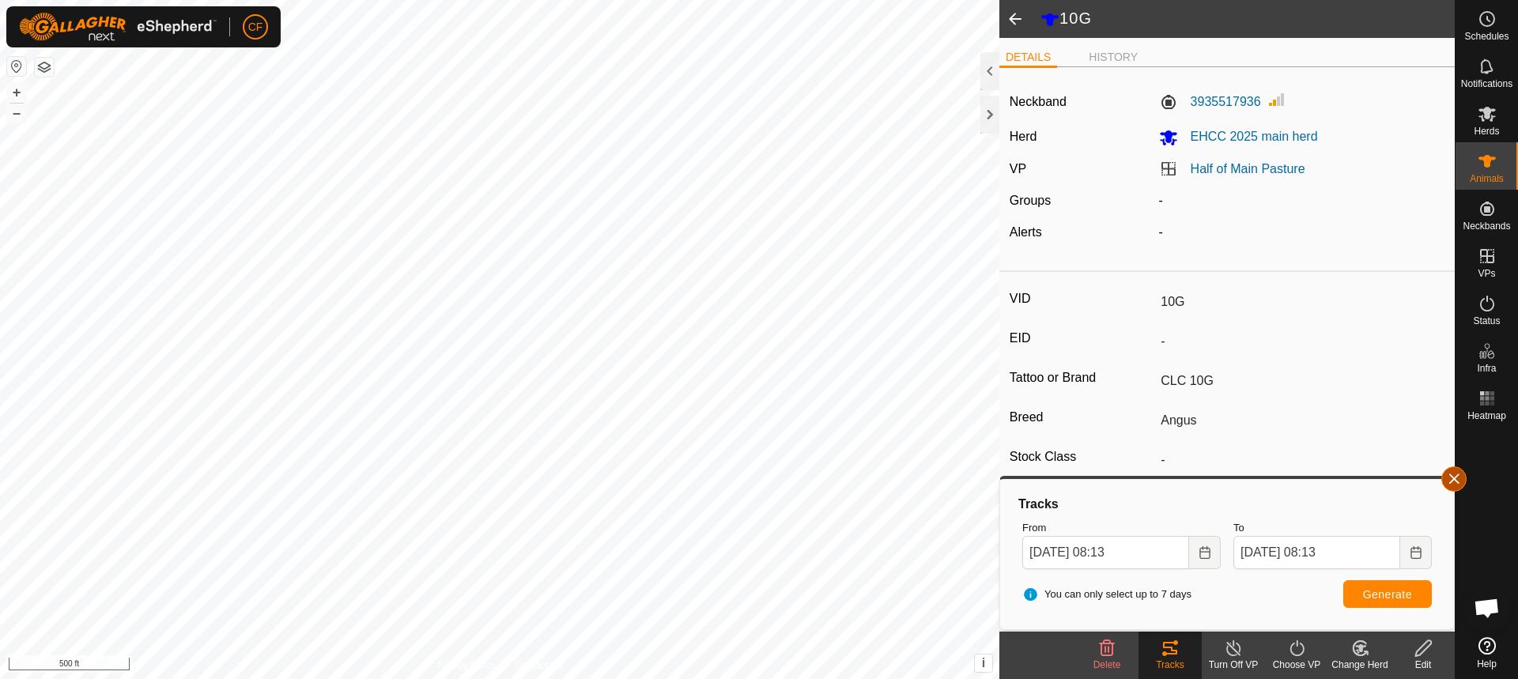
click at [1448, 477] on button "button" at bounding box center [1453, 478] width 25 height 25
